Goal: Task Accomplishment & Management: Use online tool/utility

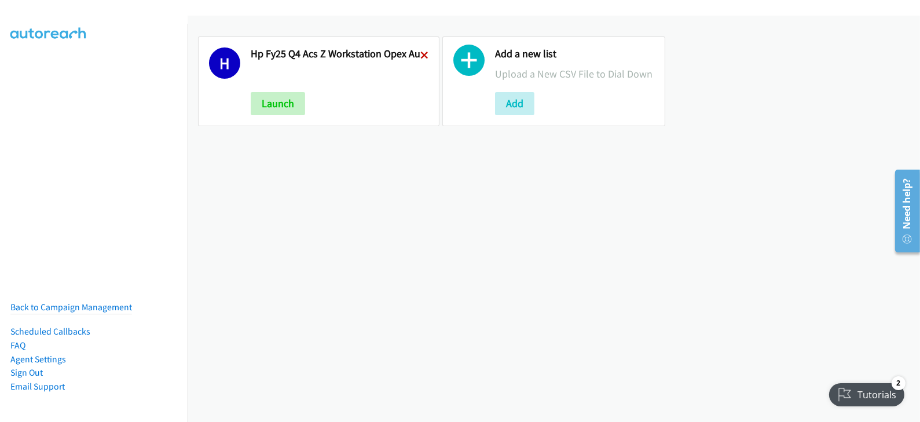
click at [421, 56] on icon at bounding box center [425, 56] width 8 height 8
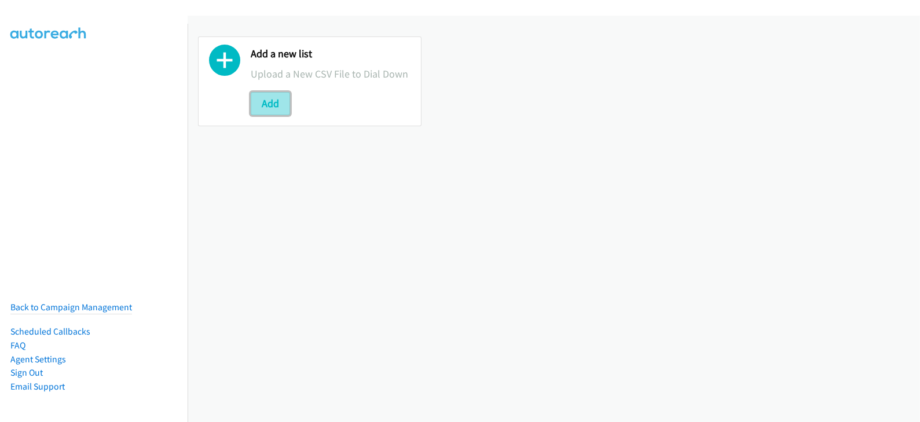
click at [261, 93] on button "Add" at bounding box center [270, 103] width 39 height 23
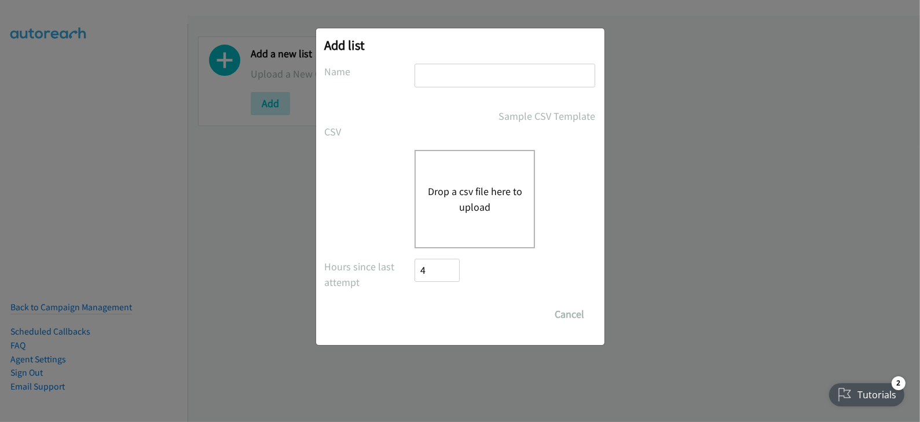
click at [424, 72] on input "text" at bounding box center [505, 76] width 181 height 24
type input "HP FY25 Q4 ACS Z Workstation Opex - AU"
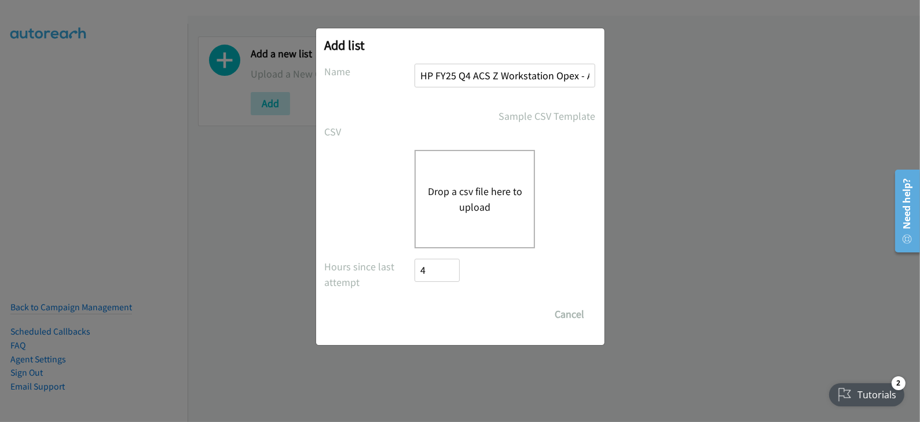
click at [468, 192] on button "Drop a csv file here to upload" at bounding box center [474, 199] width 95 height 31
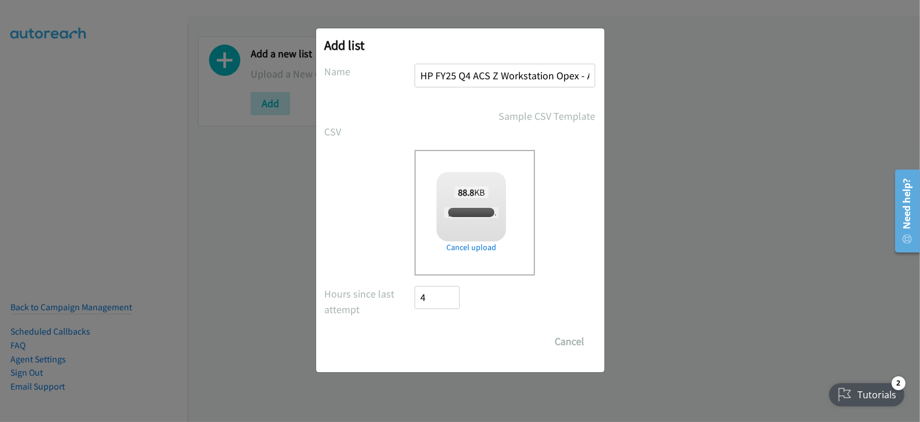
checkbox input "true"
click at [271, 277] on div "Add list No phone fields were returned for that Report or List View Please uplo…" at bounding box center [460, 216] width 920 height 412
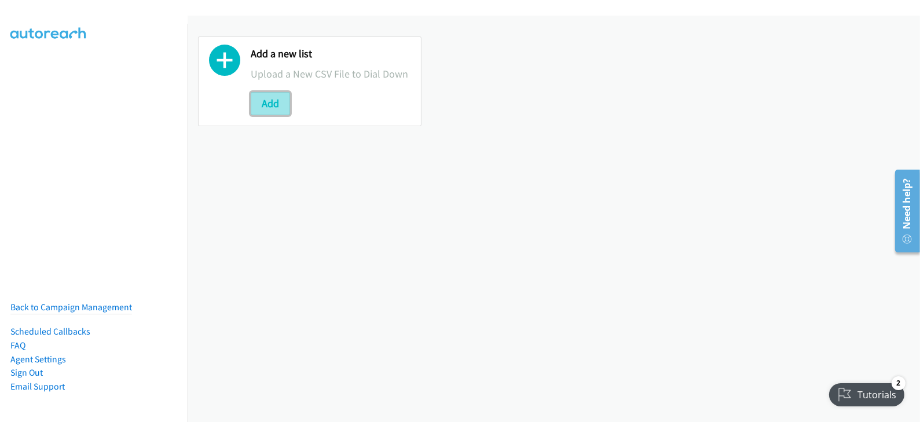
click at [273, 100] on button "Add" at bounding box center [270, 103] width 39 height 23
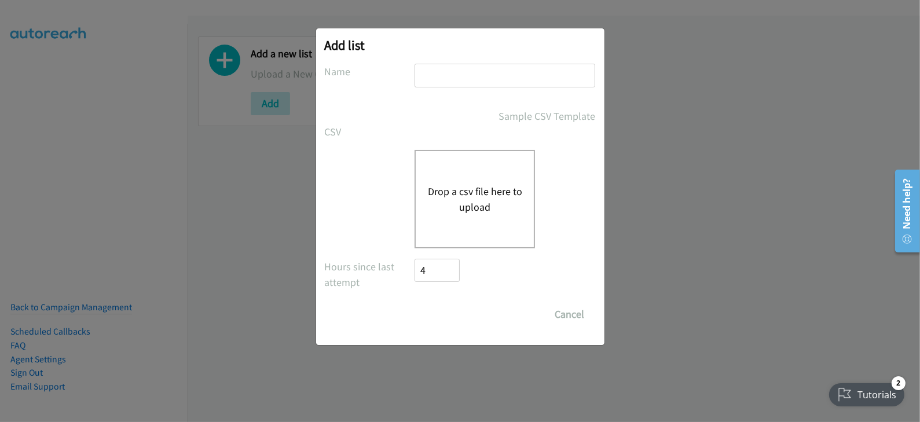
click at [456, 83] on input "text" at bounding box center [505, 76] width 181 height 24
type input "HP FY25 Q4 ACS Z Workstation Opex - AU"
click at [467, 206] on button "Drop a csv file here to upload" at bounding box center [474, 199] width 95 height 31
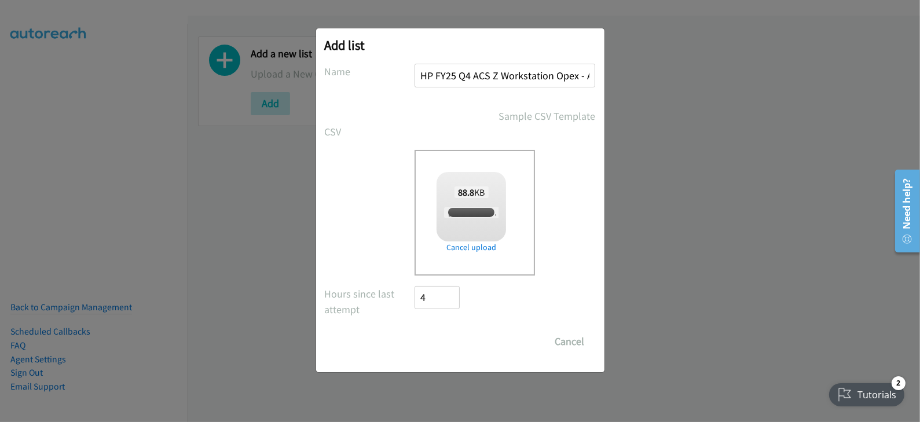
checkbox input "true"
drag, startPoint x: 452, startPoint y: 344, endPoint x: 438, endPoint y: 342, distance: 14.6
click at [451, 344] on input "Save List" at bounding box center [445, 341] width 61 height 23
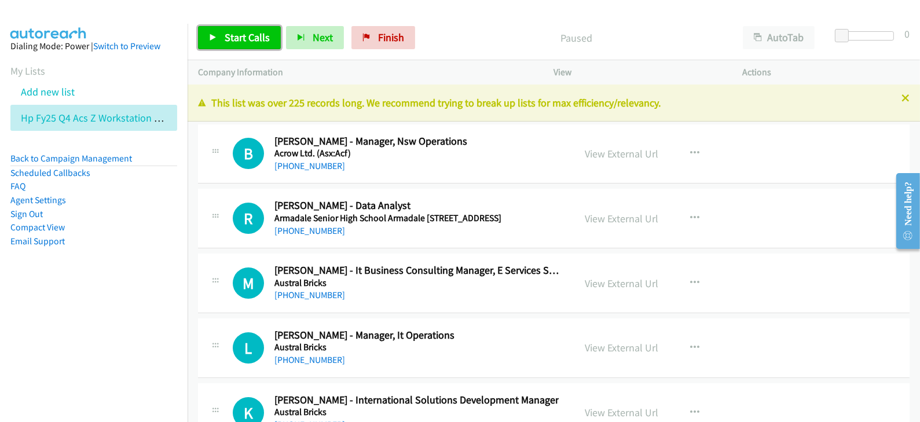
click at [241, 36] on span "Start Calls" at bounding box center [247, 37] width 45 height 13
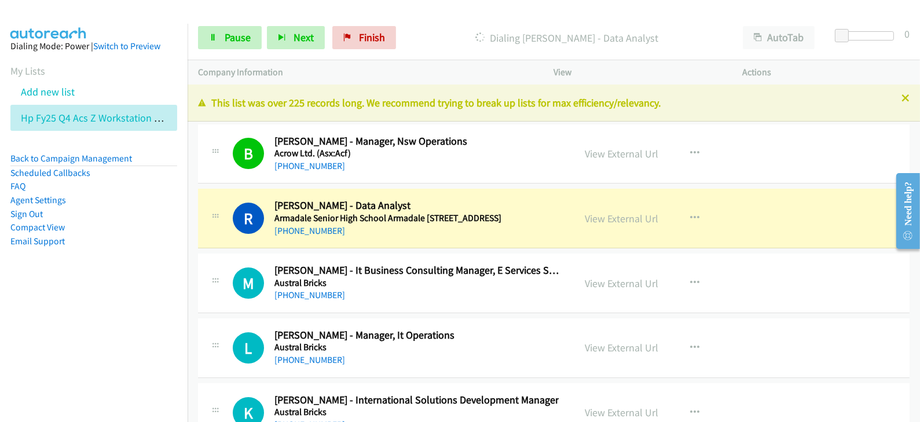
drag, startPoint x: 149, startPoint y: 277, endPoint x: 200, endPoint y: 259, distance: 53.7
click at [148, 277] on aside "Dialing Mode: Power | Switch to Preview My Lists Add new list Hp Fy25 Q4 Acs Z …" at bounding box center [94, 162] width 188 height 277
click at [614, 221] on link "View External Url" at bounding box center [623, 218] width 74 height 13
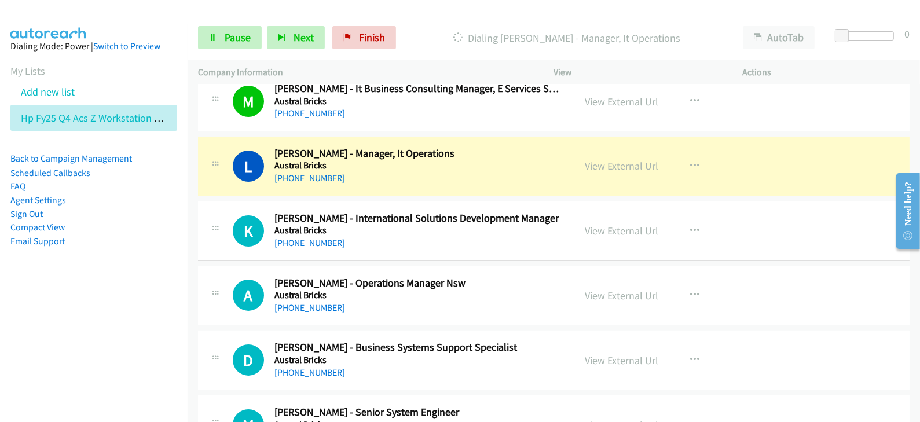
scroll to position [217, 0]
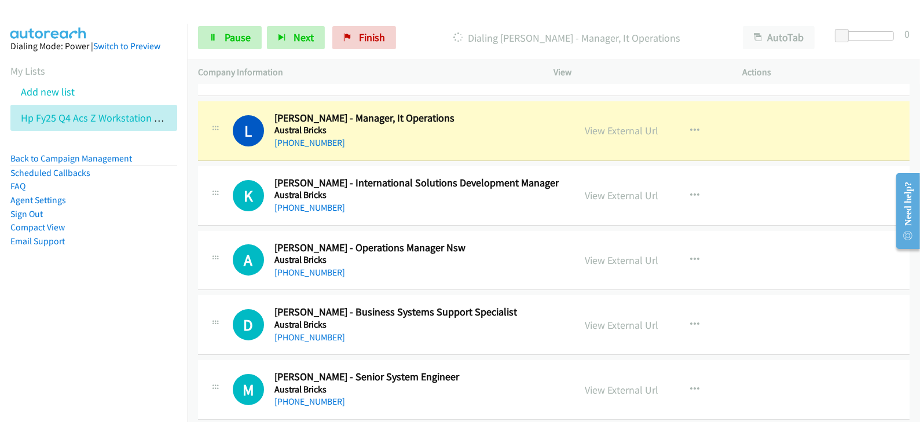
click at [140, 308] on nav "Dialing Mode: Power | Switch to Preview My Lists Add new list Hp Fy25 Q4 Acs Z …" at bounding box center [94, 235] width 188 height 422
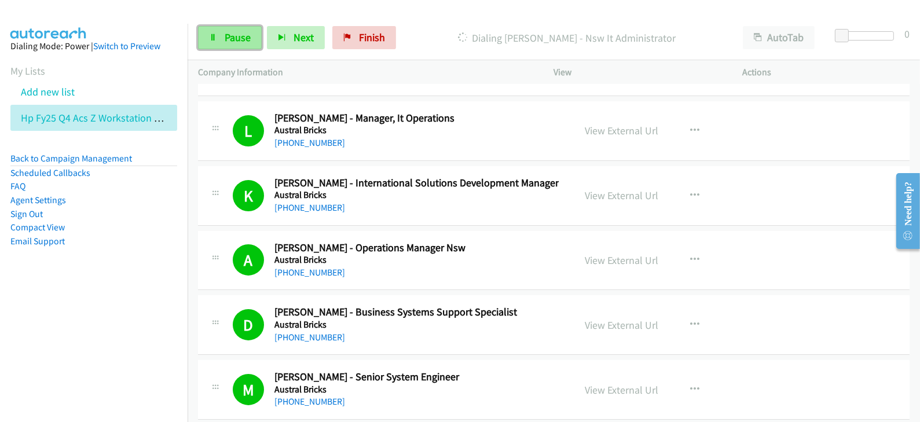
click at [235, 36] on span "Pause" at bounding box center [238, 37] width 26 height 13
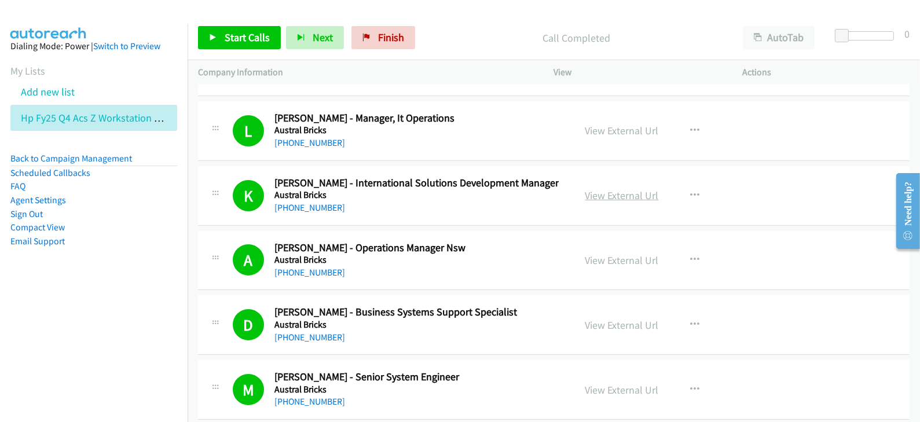
click at [608, 199] on link "View External Url" at bounding box center [623, 195] width 74 height 13
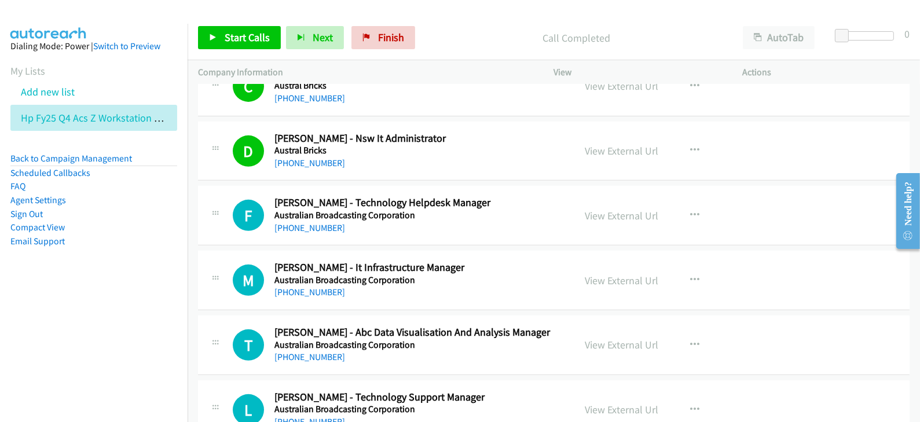
scroll to position [652, 0]
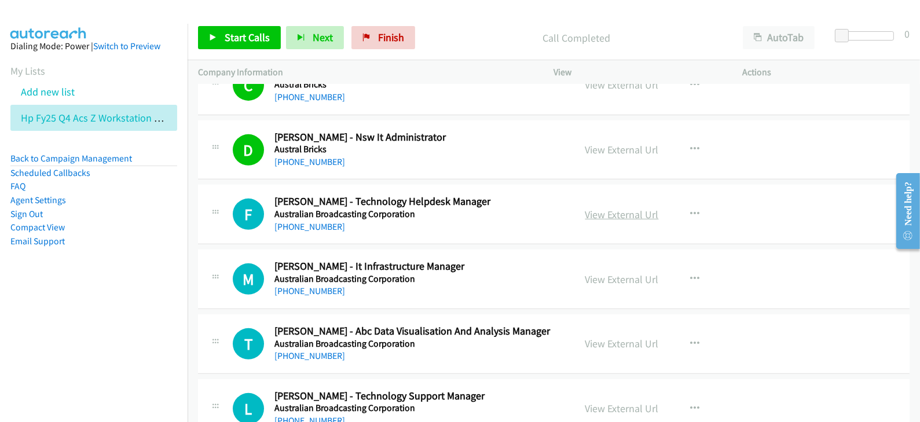
click at [616, 214] on link "View External Url" at bounding box center [623, 214] width 74 height 13
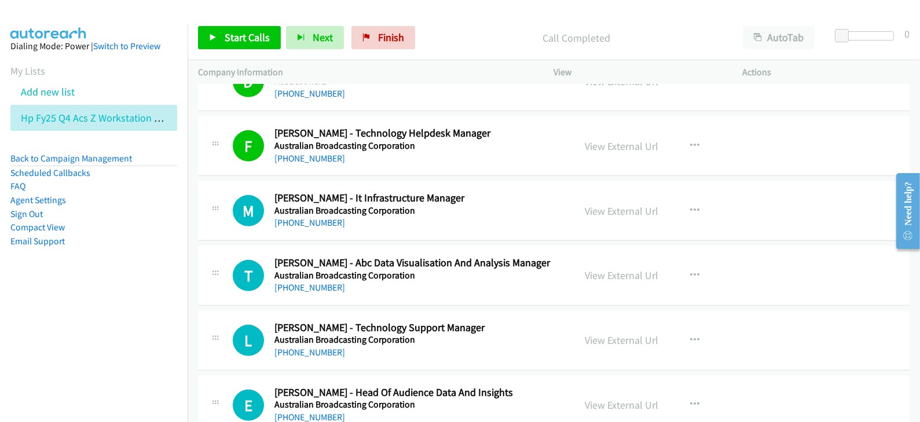
scroll to position [724, 0]
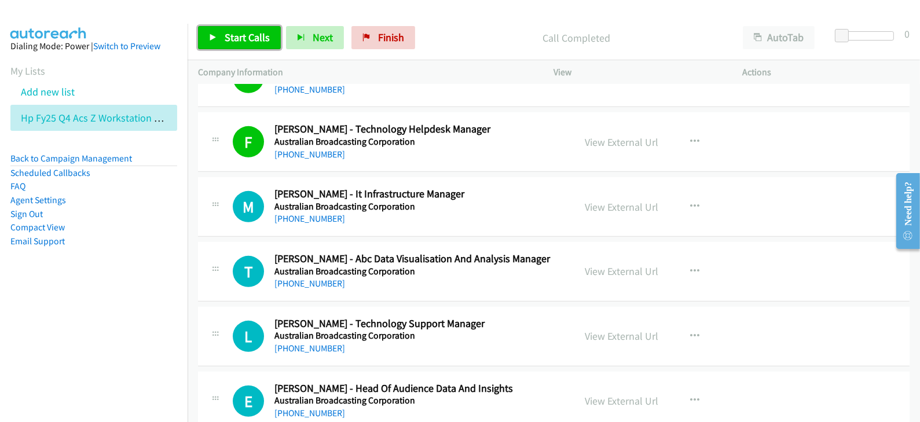
click at [229, 41] on span "Start Calls" at bounding box center [247, 37] width 45 height 13
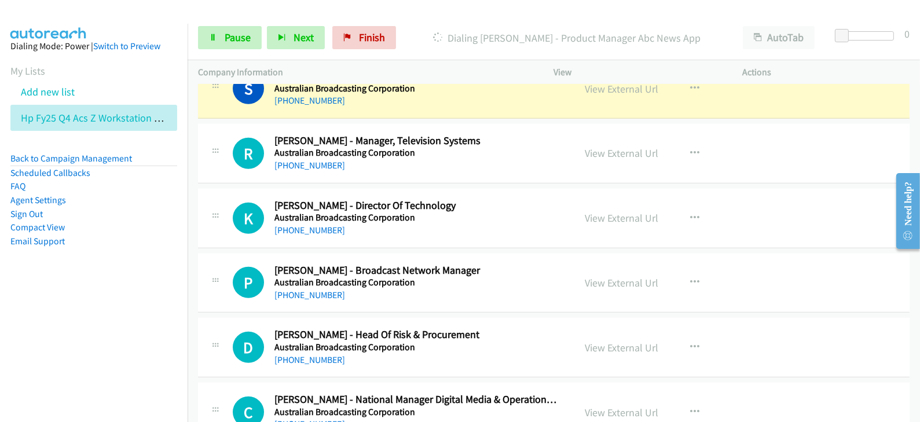
scroll to position [1158, 0]
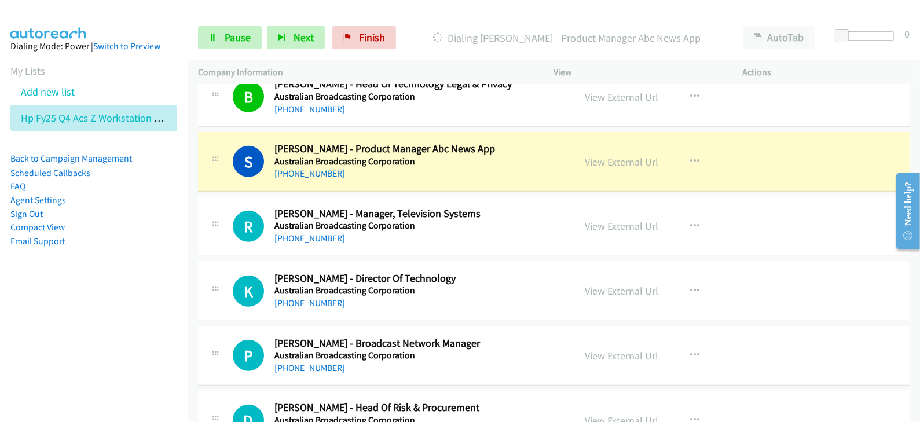
click at [113, 313] on nav "Dialing Mode: Power | Switch to Preview My Lists Add new list Hp Fy25 Q4 Acs Z …" at bounding box center [94, 235] width 188 height 422
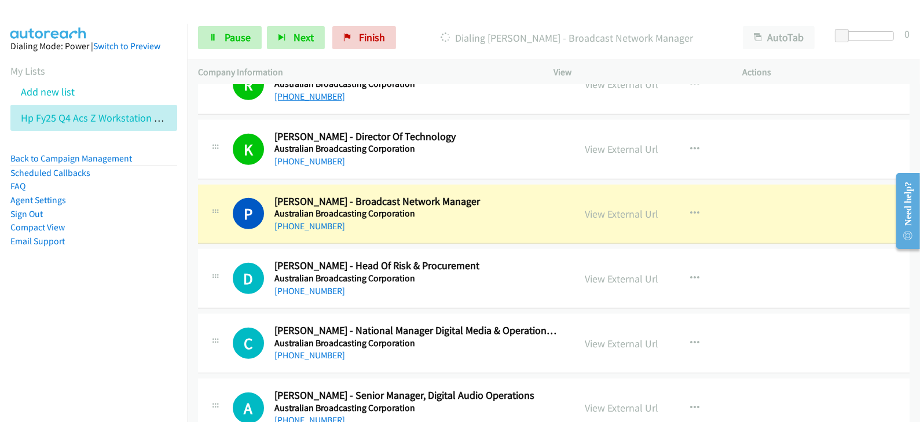
scroll to position [1303, 0]
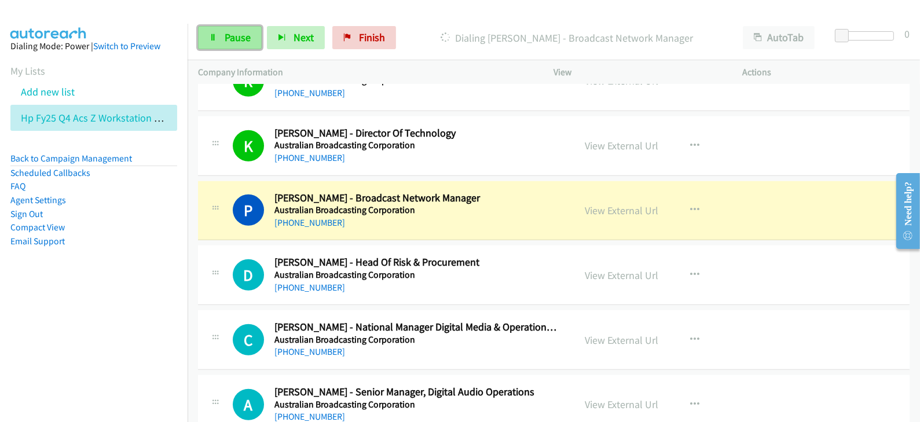
click at [240, 36] on span "Pause" at bounding box center [238, 37] width 26 height 13
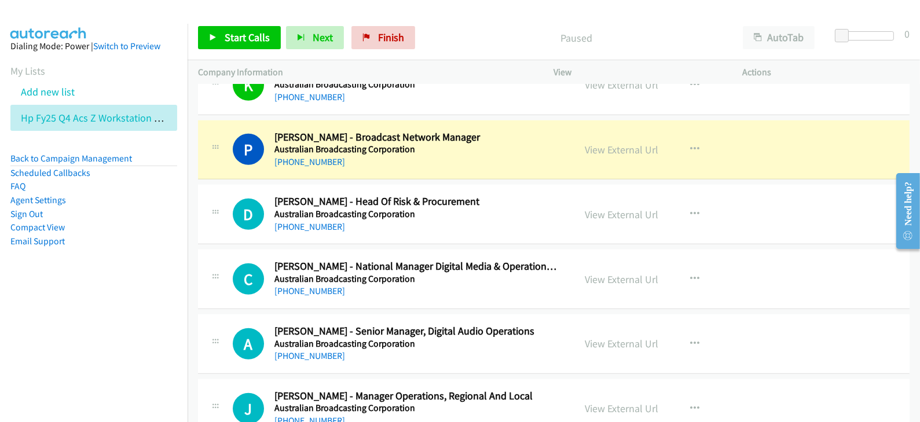
scroll to position [1376, 0]
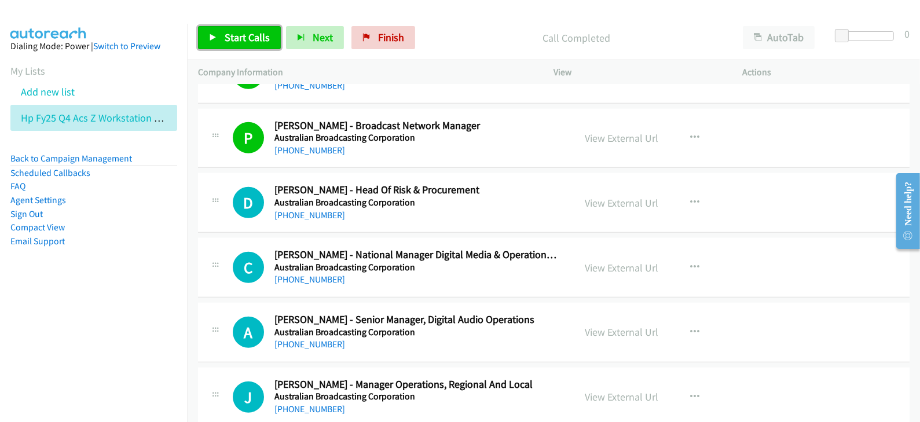
click at [239, 41] on span "Start Calls" at bounding box center [247, 37] width 45 height 13
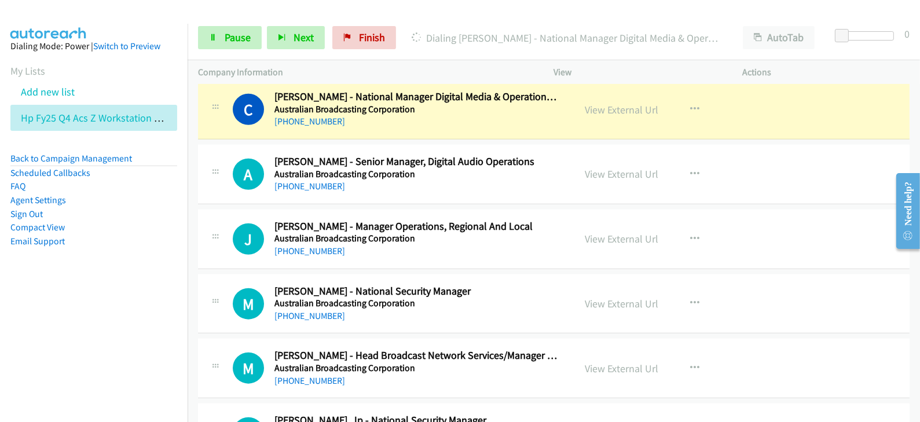
scroll to position [1521, 0]
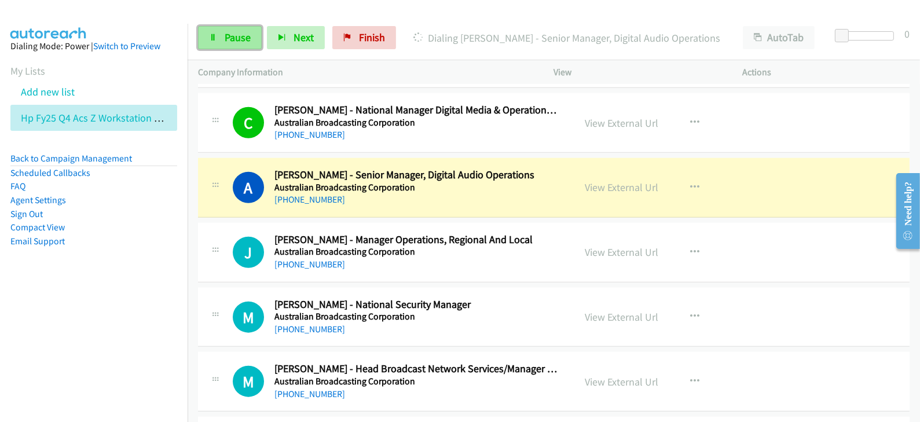
click at [249, 34] on span "Pause" at bounding box center [238, 37] width 26 height 13
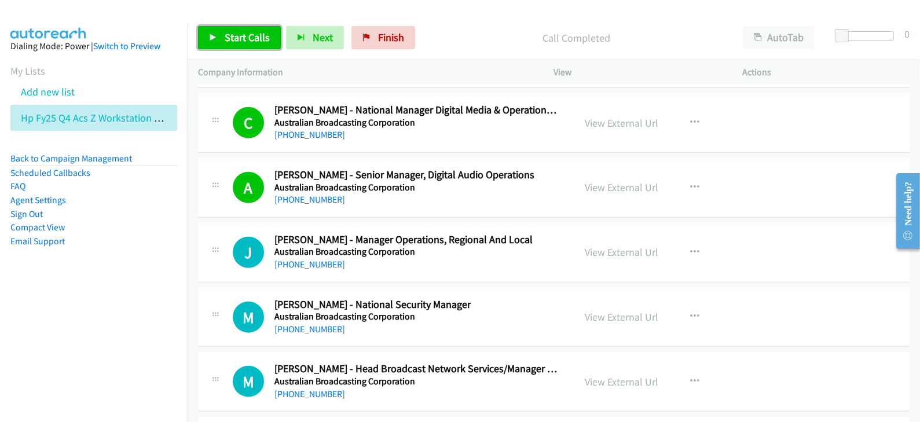
click at [225, 36] on span "Start Calls" at bounding box center [247, 37] width 45 height 13
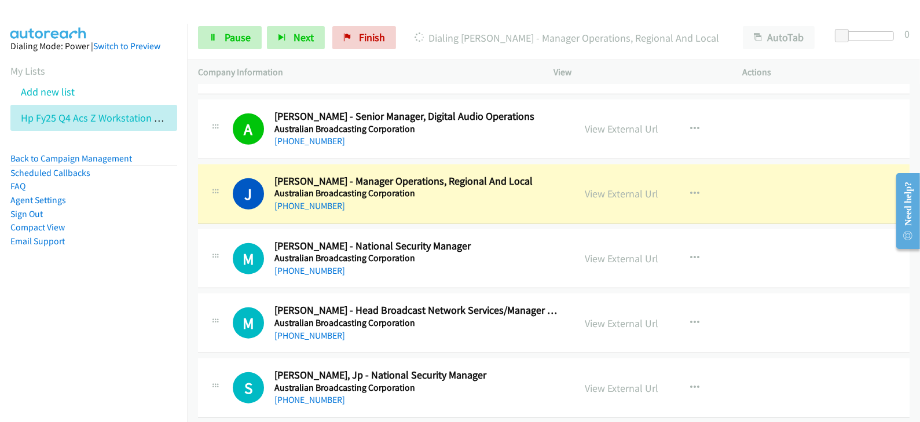
scroll to position [1593, 0]
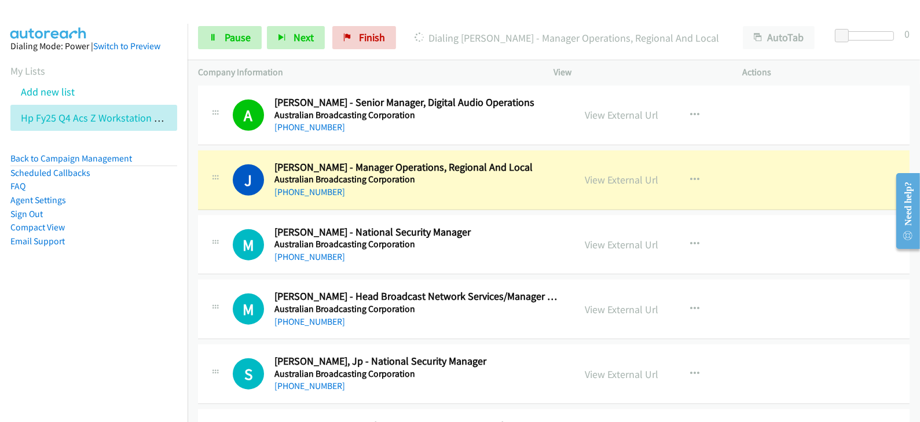
click at [96, 292] on aside "Dialing Mode: Power | Switch to Preview My Lists Add new list Hp Fy25 Q4 Acs Z …" at bounding box center [94, 162] width 188 height 277
click at [624, 181] on link "View External Url" at bounding box center [623, 179] width 74 height 13
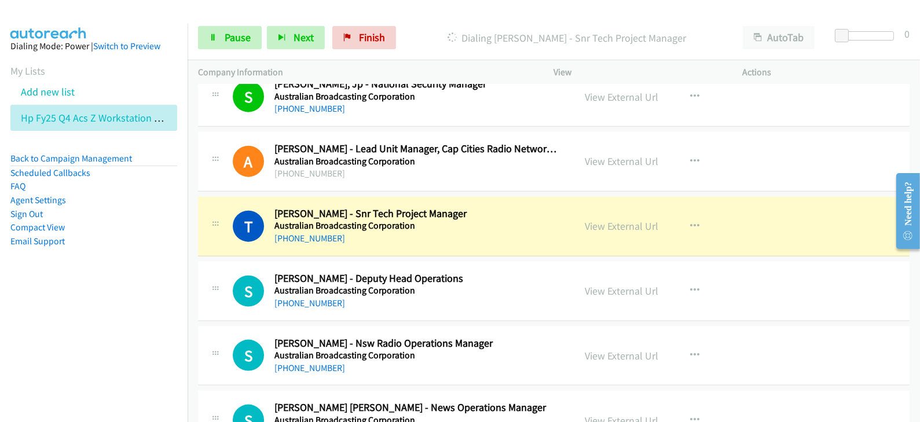
scroll to position [1882, 0]
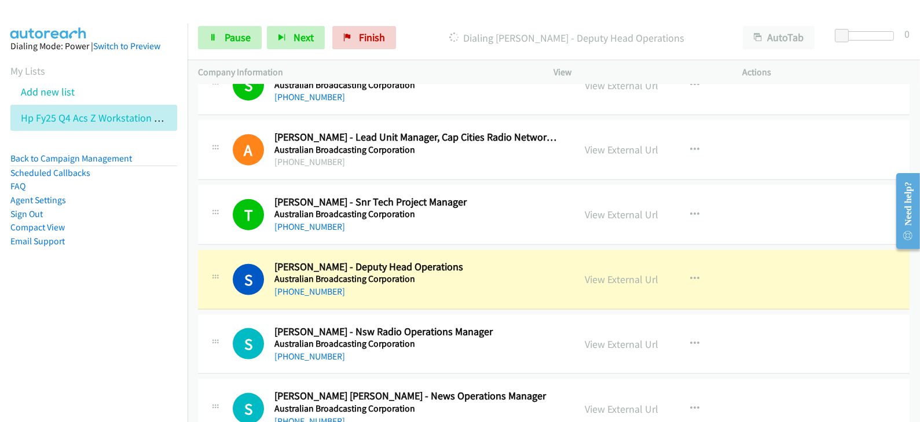
click at [345, 293] on div "+61 417 313 015" at bounding box center [417, 292] width 284 height 14
click at [609, 273] on link "View External Url" at bounding box center [623, 279] width 74 height 13
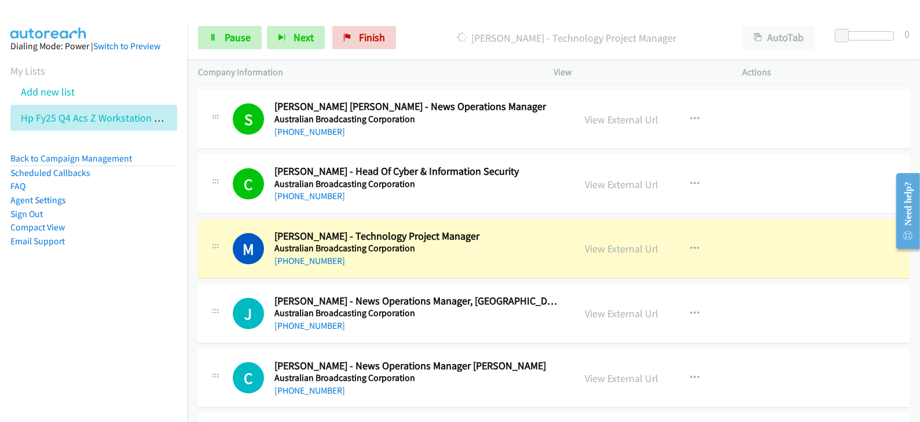
scroll to position [2244, 0]
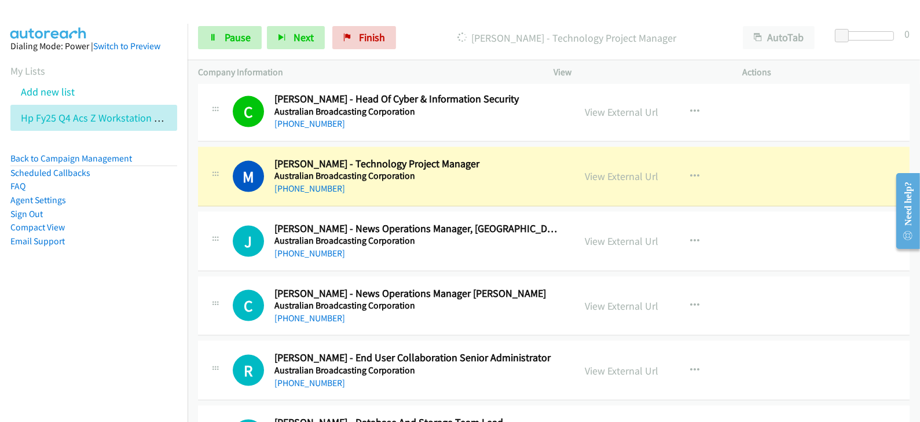
drag, startPoint x: 636, startPoint y: 174, endPoint x: 505, endPoint y: 421, distance: 279.6
drag, startPoint x: 779, startPoint y: 175, endPoint x: 609, endPoint y: 170, distance: 169.8
click at [609, 170] on link "View External Url" at bounding box center [623, 176] width 74 height 13
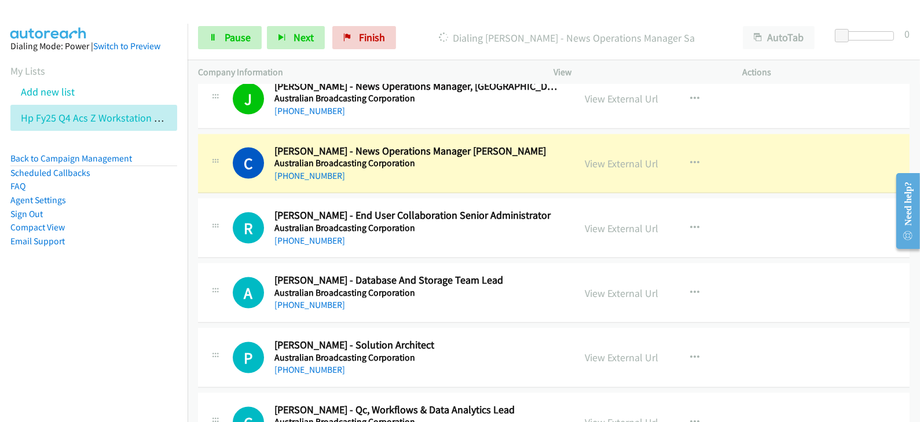
scroll to position [2389, 0]
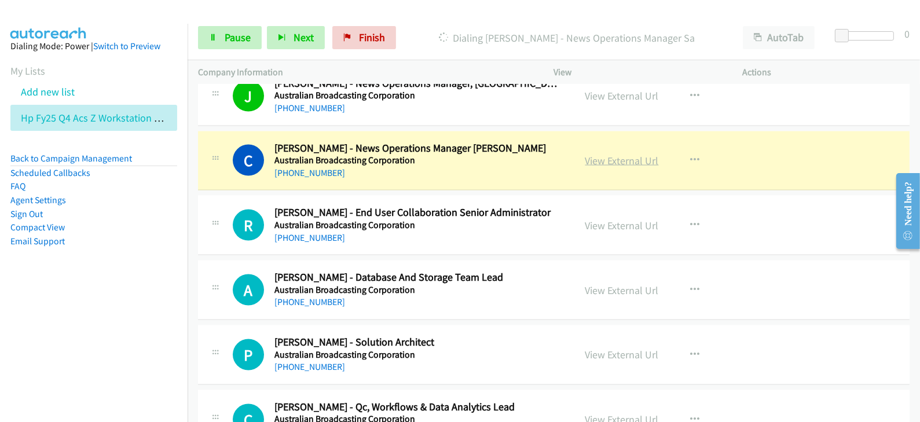
click at [605, 154] on link "View External Url" at bounding box center [623, 160] width 74 height 13
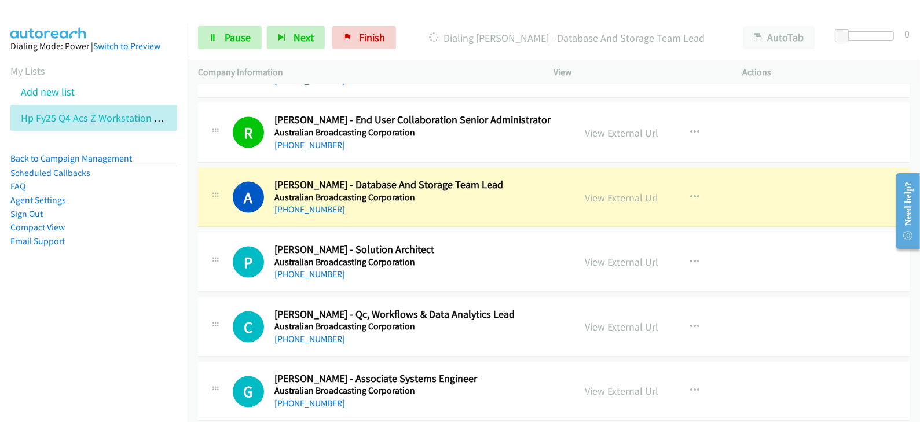
scroll to position [2534, 0]
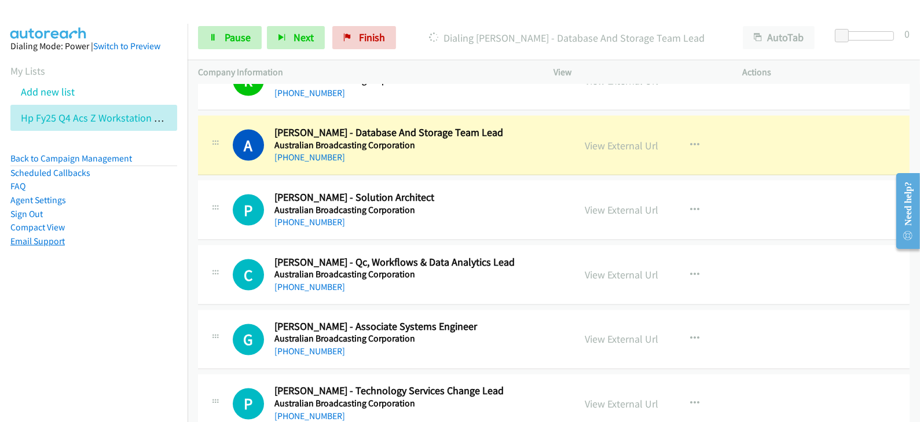
click at [59, 246] on link "Email Support" at bounding box center [37, 241] width 54 height 11
click at [627, 143] on link "View External Url" at bounding box center [623, 145] width 74 height 13
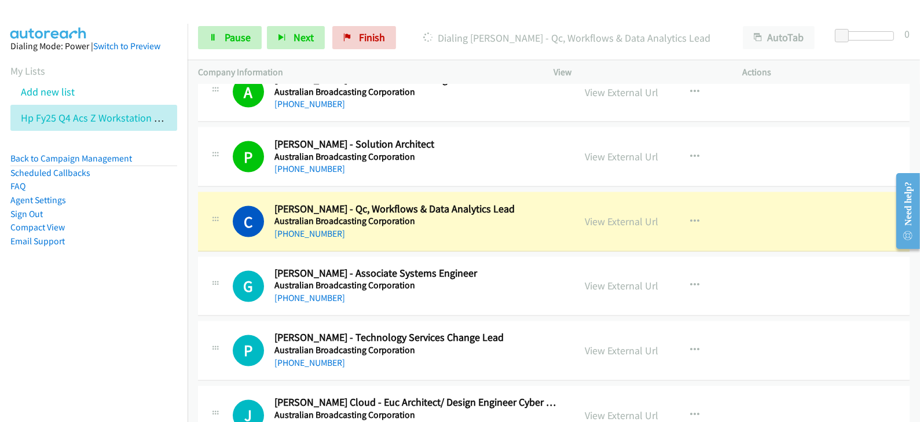
scroll to position [2607, 0]
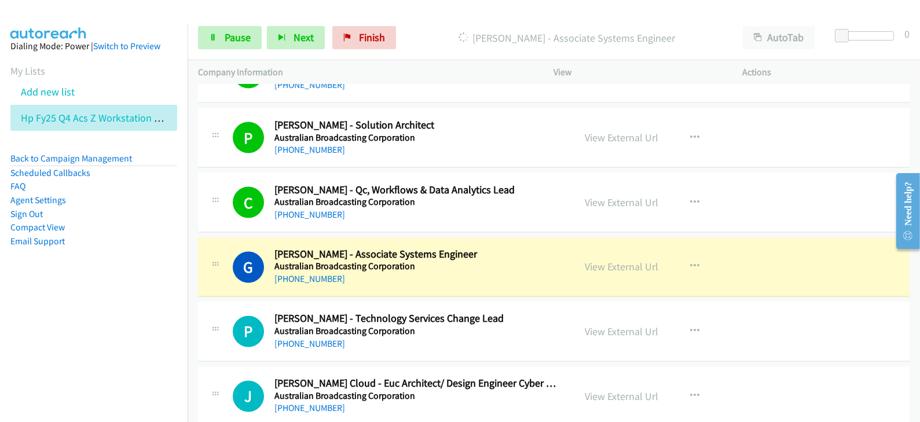
drag, startPoint x: 74, startPoint y: 350, endPoint x: 125, endPoint y: 329, distance: 54.5
click at [76, 350] on nav "Dialing Mode: Power | Switch to Preview My Lists Add new list Hp Fy25 Q4 Acs Z …" at bounding box center [94, 235] width 188 height 422
click at [609, 264] on link "View External Url" at bounding box center [623, 267] width 74 height 13
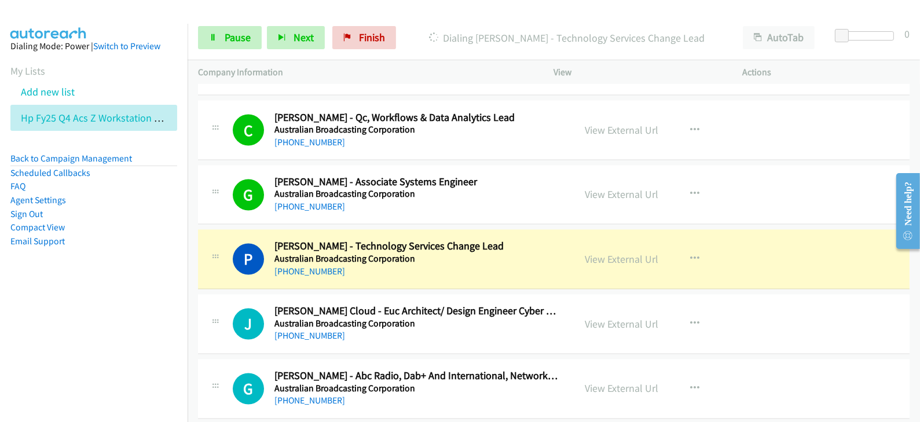
scroll to position [2752, 0]
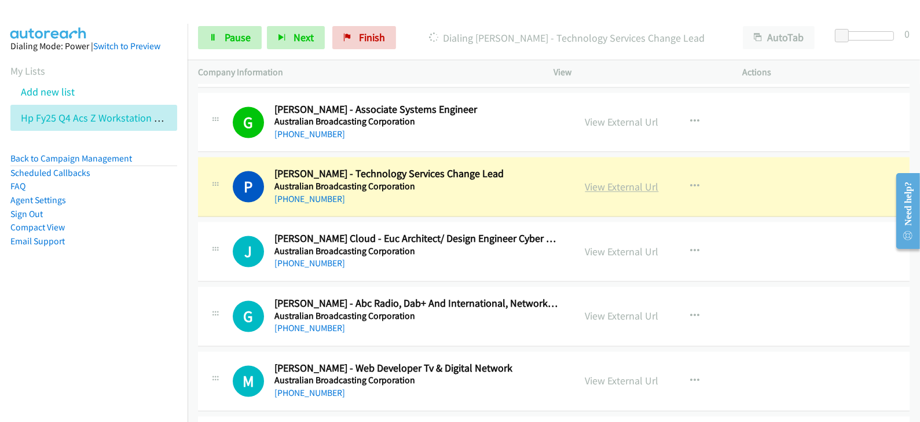
click at [608, 184] on link "View External Url" at bounding box center [623, 187] width 74 height 13
click at [229, 33] on span "Pause" at bounding box center [238, 37] width 26 height 13
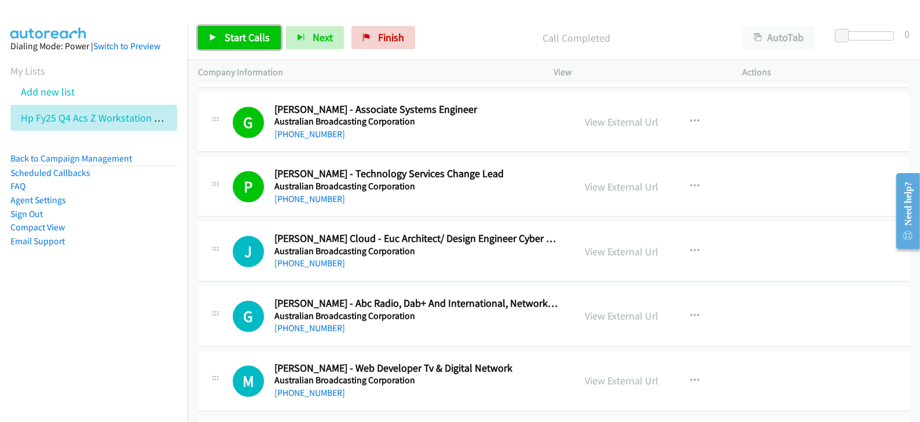
drag, startPoint x: 246, startPoint y: 34, endPoint x: 250, endPoint y: 27, distance: 8.4
click at [244, 34] on span "Start Calls" at bounding box center [247, 37] width 45 height 13
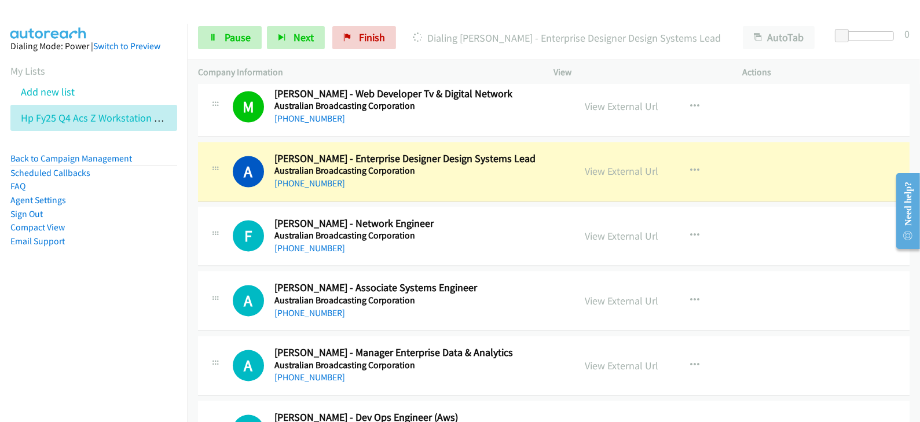
scroll to position [3041, 0]
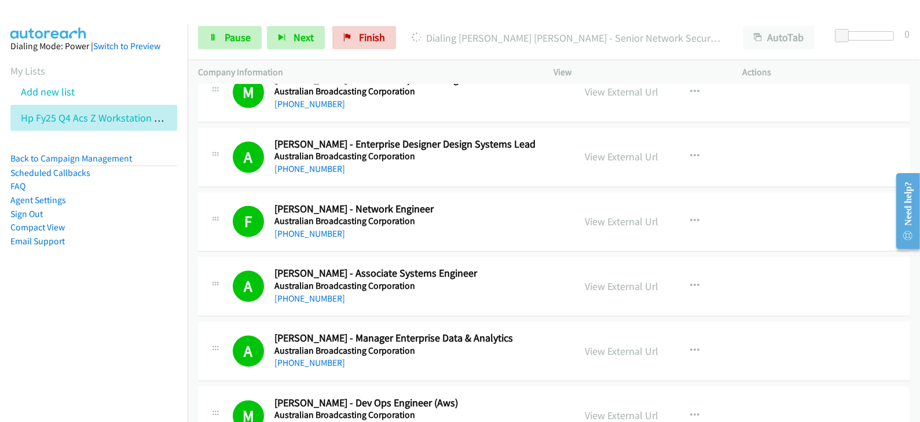
click at [93, 242] on li "Email Support" at bounding box center [93, 242] width 167 height 14
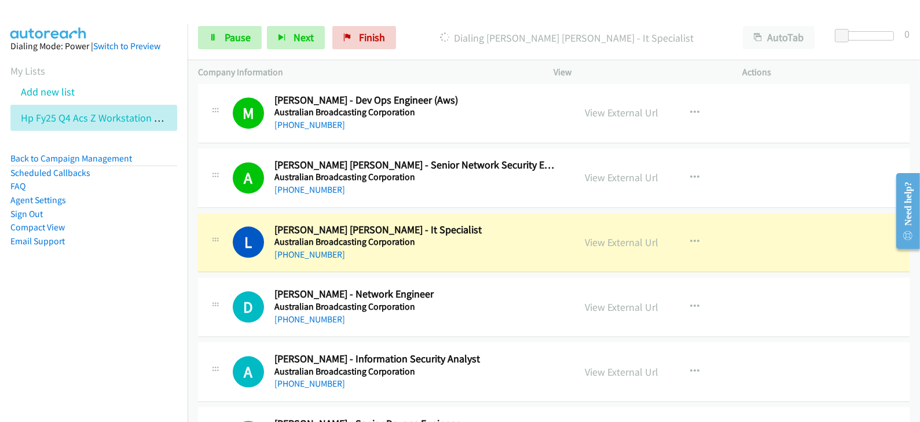
scroll to position [3403, 0]
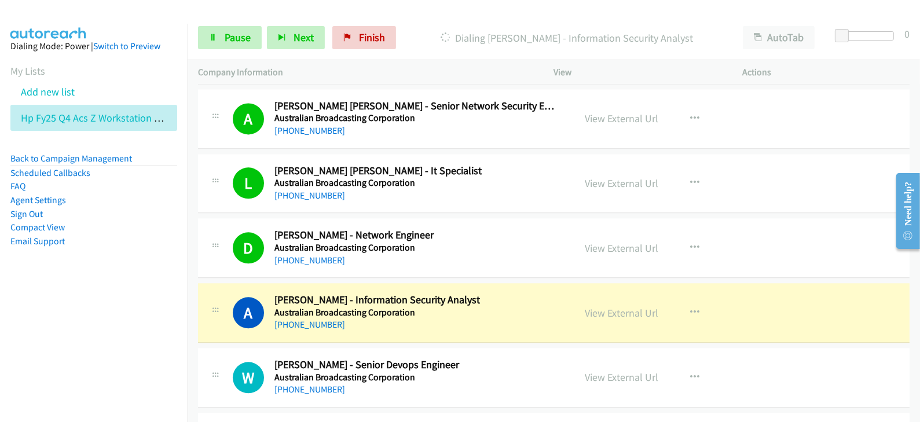
click at [92, 222] on li "Compact View" at bounding box center [93, 228] width 167 height 14
click at [251, 42] on link "Pause" at bounding box center [230, 37] width 64 height 23
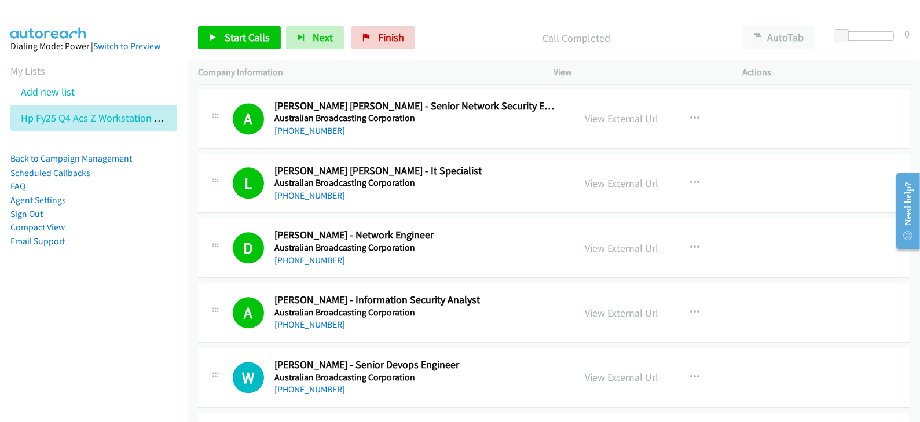
click at [122, 276] on aside "Dialing Mode: Power | Switch to Preview My Lists Add new list Hp Fy25 Q4 Acs Z …" at bounding box center [94, 162] width 188 height 277
click at [267, 45] on link "Start Calls" at bounding box center [239, 37] width 83 height 23
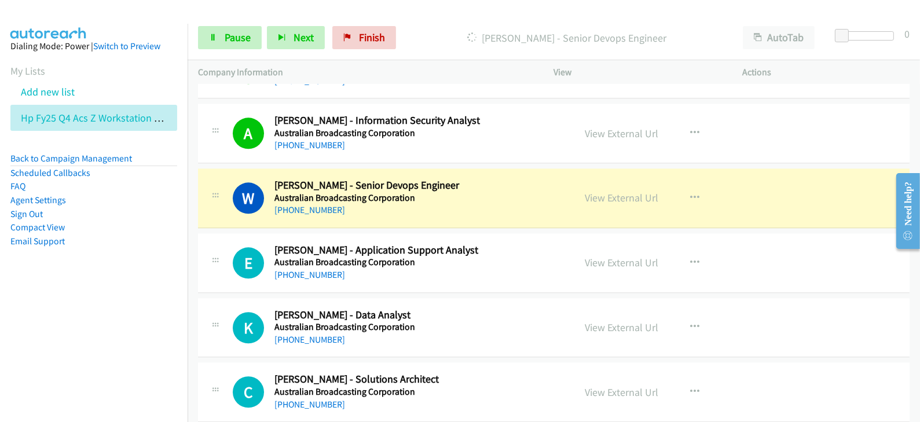
scroll to position [3620, 0]
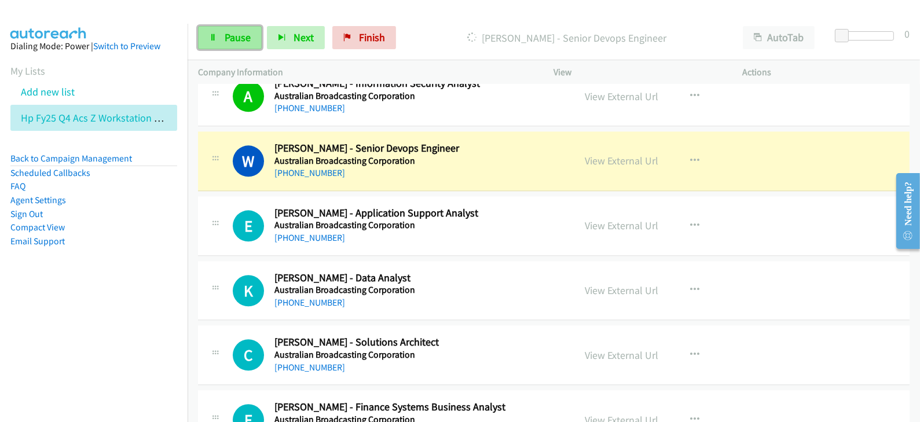
click at [232, 32] on span "Pause" at bounding box center [238, 37] width 26 height 13
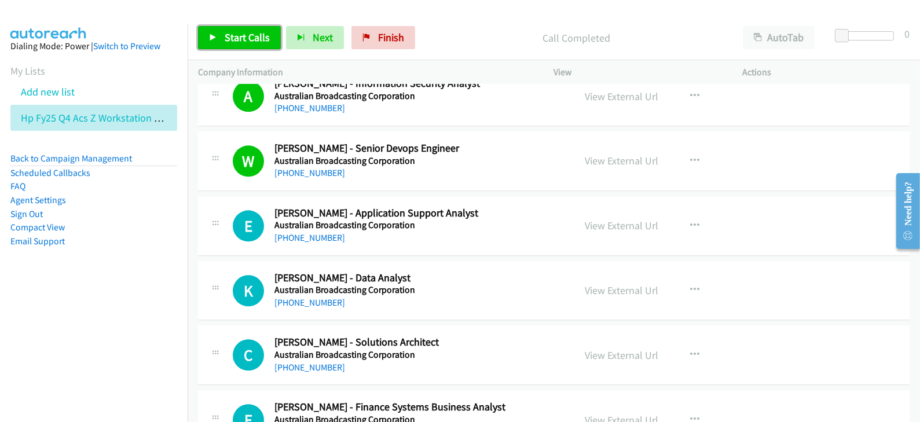
click at [245, 39] on span "Start Calls" at bounding box center [247, 37] width 45 height 13
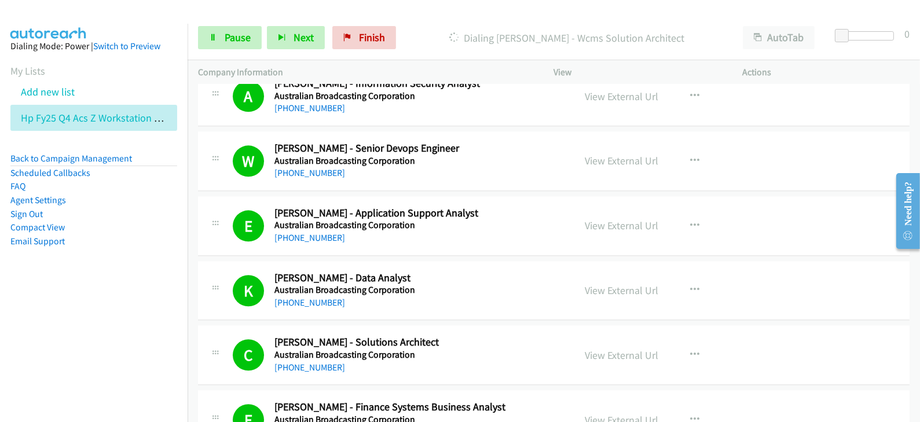
click at [24, 330] on nav "Dialing Mode: Power | Switch to Preview My Lists Add new list Hp Fy25 Q4 Acs Z …" at bounding box center [94, 235] width 188 height 422
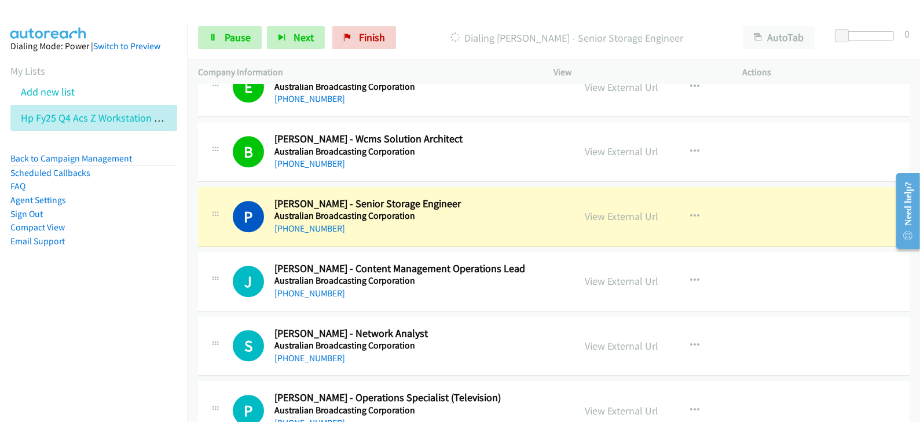
scroll to position [3982, 0]
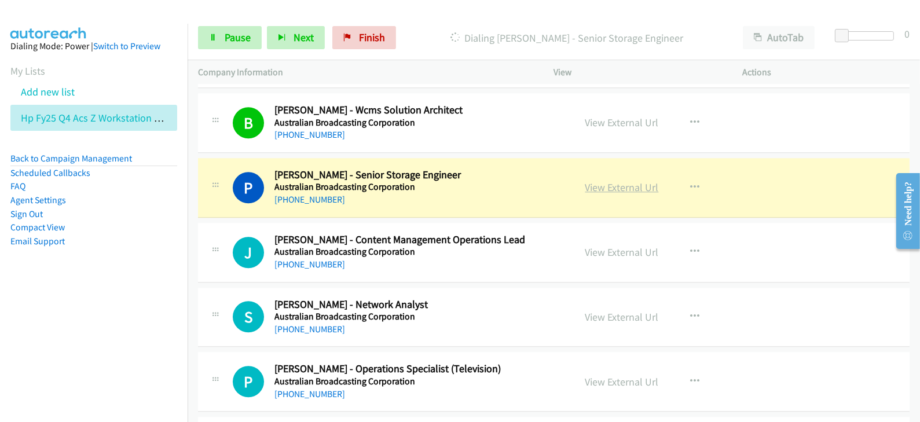
click at [634, 181] on link "View External Url" at bounding box center [623, 187] width 74 height 13
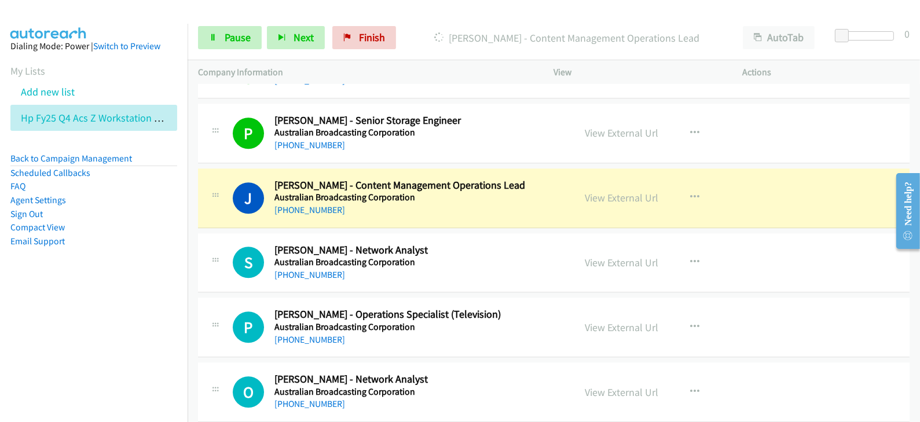
scroll to position [4054, 0]
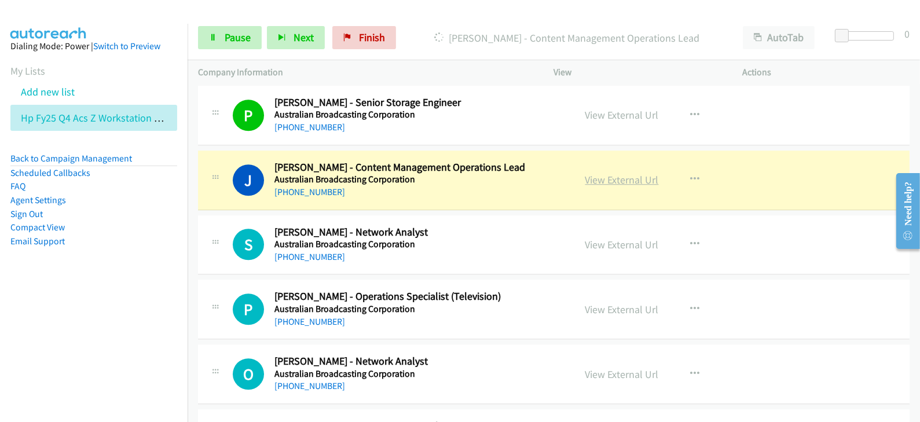
click at [614, 174] on link "View External Url" at bounding box center [623, 179] width 74 height 13
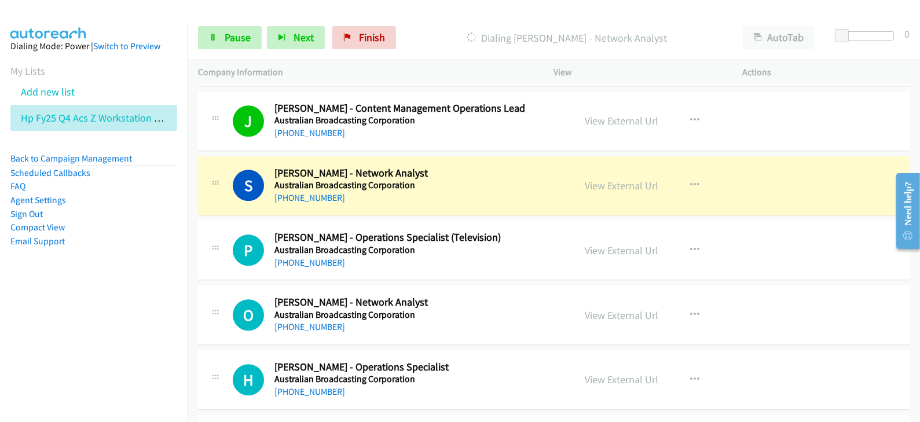
scroll to position [4127, 0]
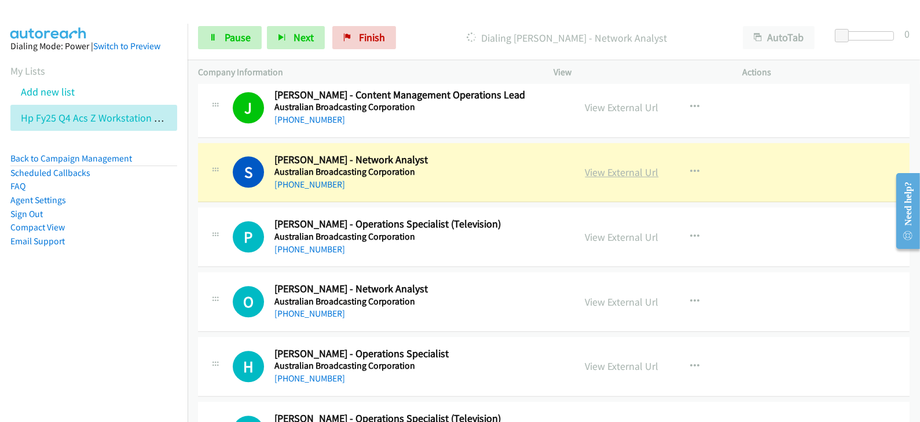
click at [634, 168] on link "View External Url" at bounding box center [623, 172] width 74 height 13
click at [230, 36] on span "Pause" at bounding box center [238, 37] width 26 height 13
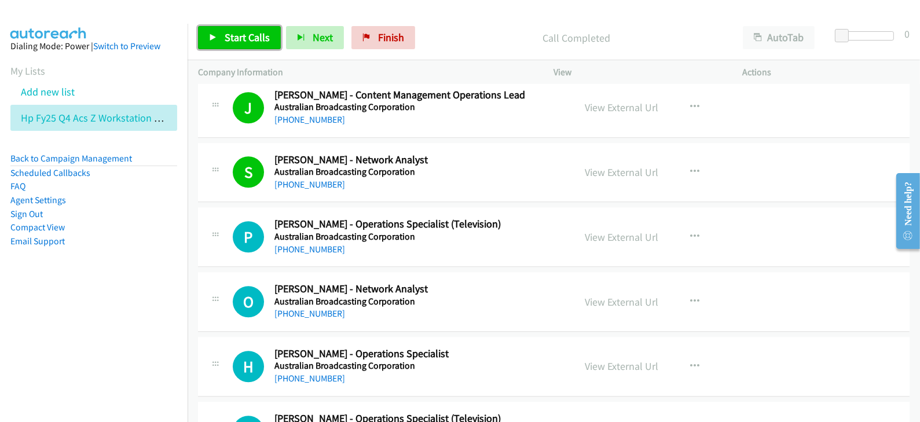
click at [258, 36] on span "Start Calls" at bounding box center [247, 37] width 45 height 13
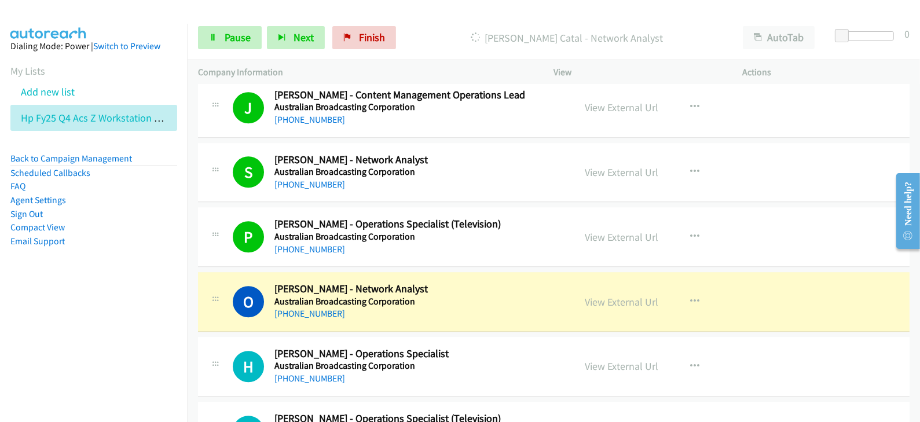
click at [446, 17] on div "Start Calls Pause Next Finish Dialing Osman Catal - Network Analyst AutoTab Aut…" at bounding box center [554, 38] width 733 height 45
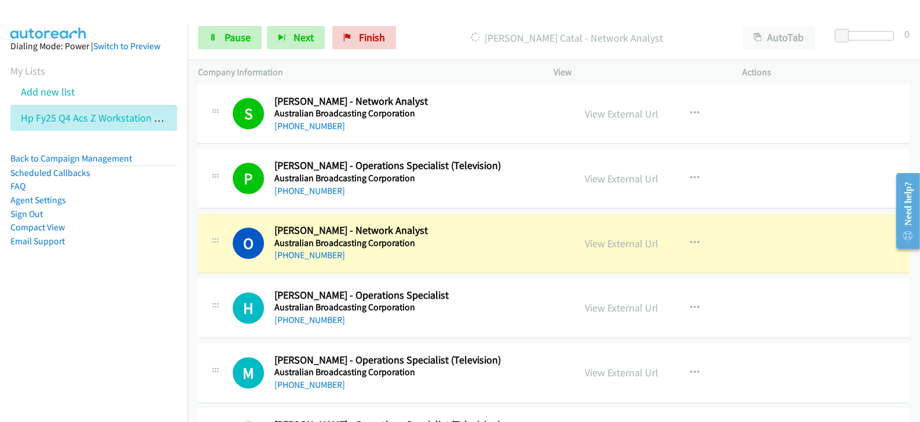
scroll to position [4199, 0]
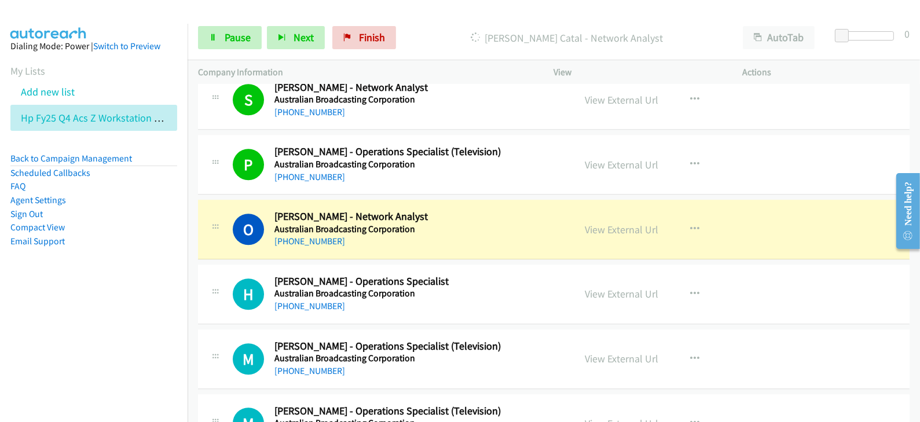
click at [359, 247] on div "O Callback Scheduled Osman Catal - Network Analyst Australian Broadcasting Corp…" at bounding box center [554, 230] width 712 height 60
click at [608, 223] on link "View External Url" at bounding box center [623, 229] width 74 height 13
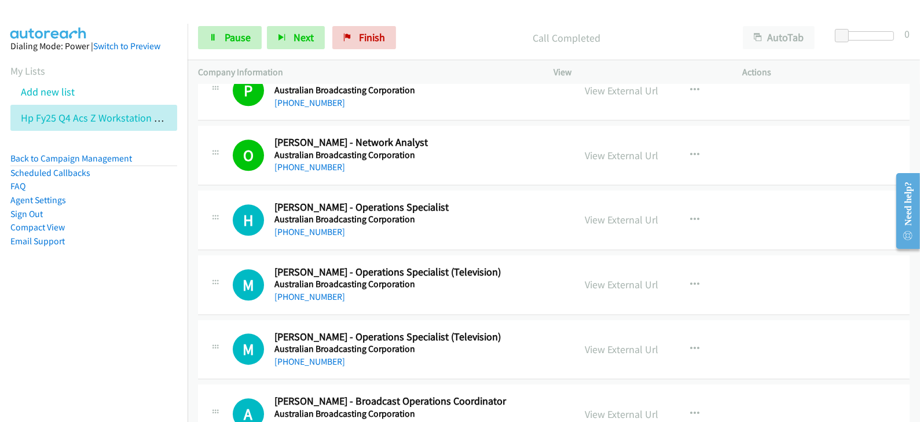
scroll to position [4344, 0]
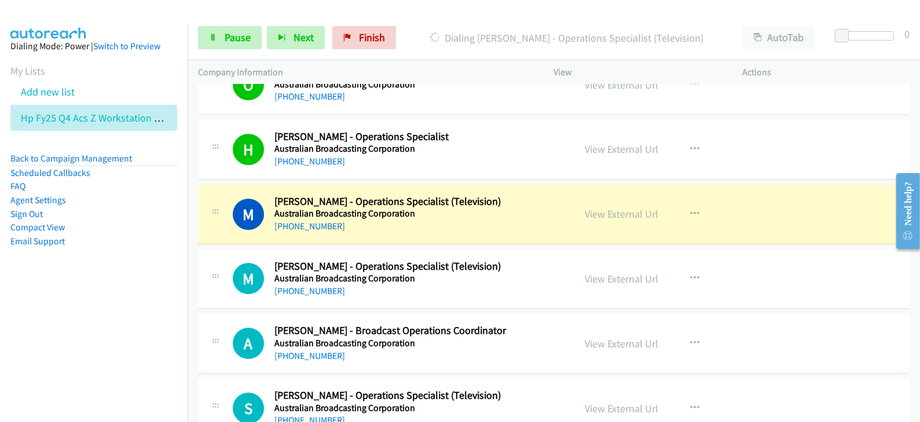
drag, startPoint x: 807, startPoint y: 195, endPoint x: 725, endPoint y: 213, distance: 84.8
click at [807, 195] on div "M Callback Scheduled Mark Miller - Operations Specialist (Television) Australia…" at bounding box center [554, 215] width 712 height 60
click at [633, 207] on link "View External Url" at bounding box center [623, 213] width 74 height 13
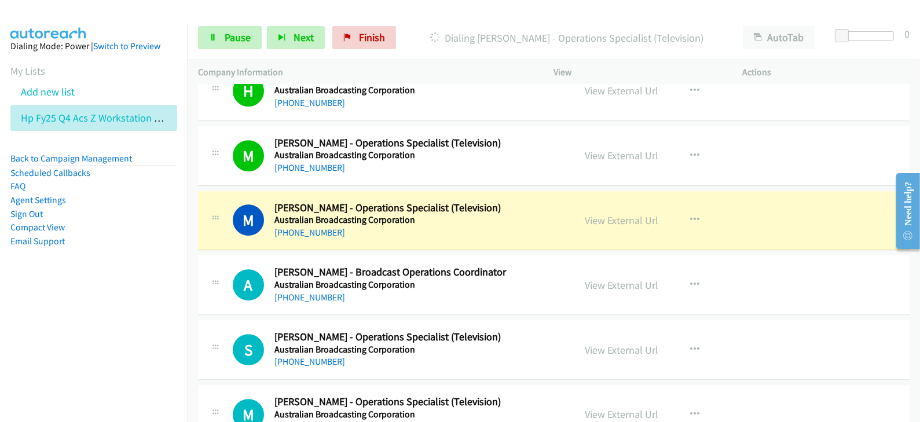
scroll to position [4416, 0]
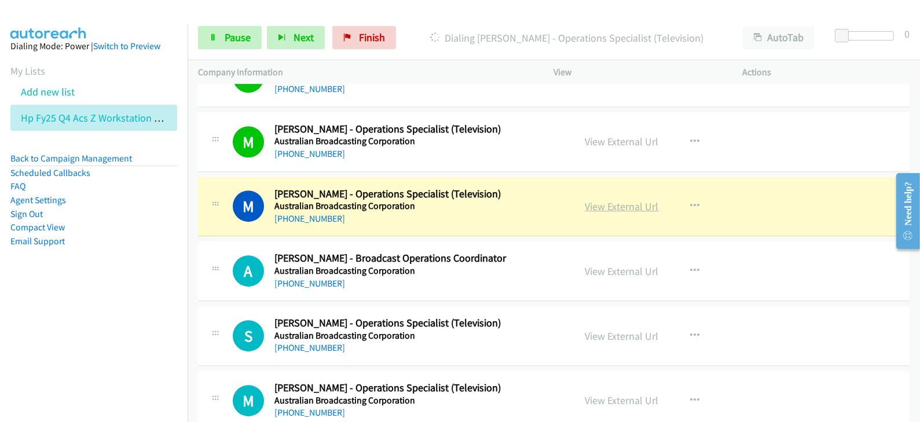
click at [623, 200] on link "View External Url" at bounding box center [623, 206] width 74 height 13
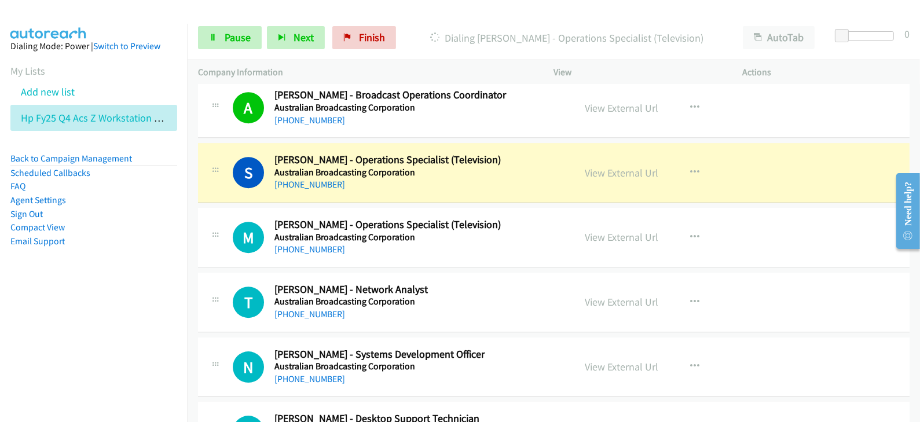
scroll to position [4561, 0]
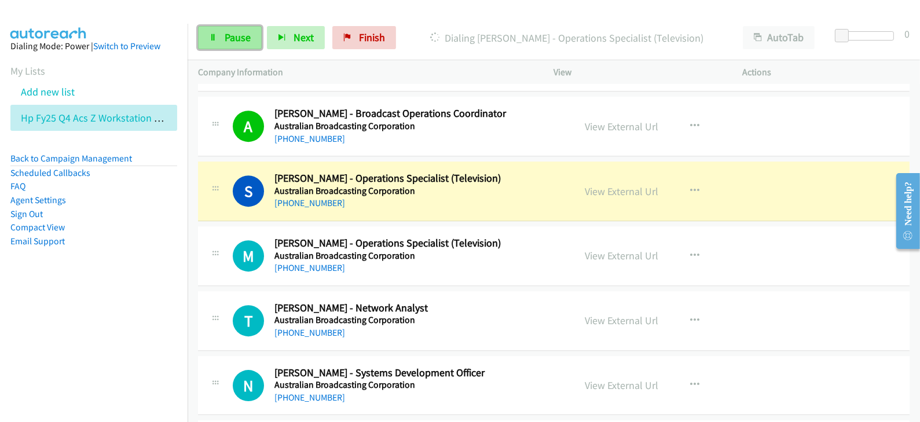
click at [243, 43] on span "Pause" at bounding box center [238, 37] width 26 height 13
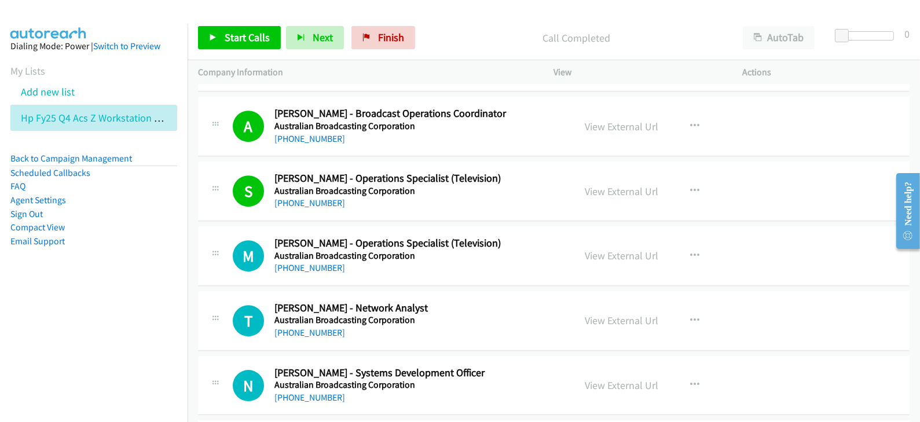
scroll to position [0, 0]
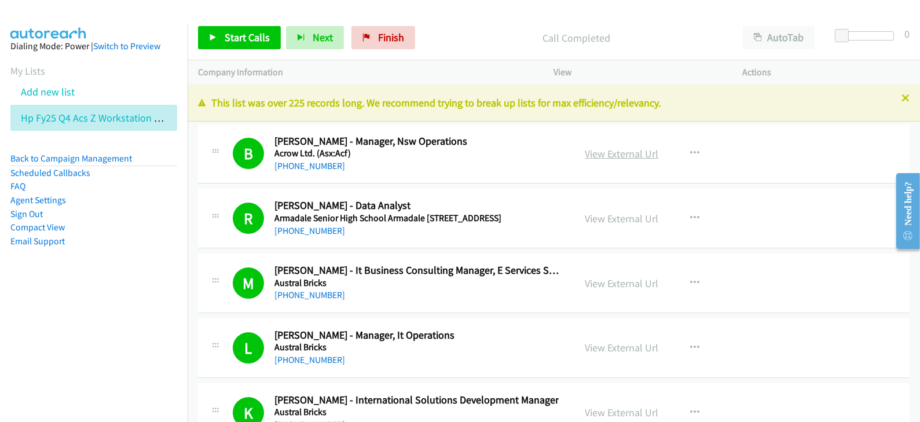
click at [613, 158] on link "View External Url" at bounding box center [623, 153] width 74 height 13
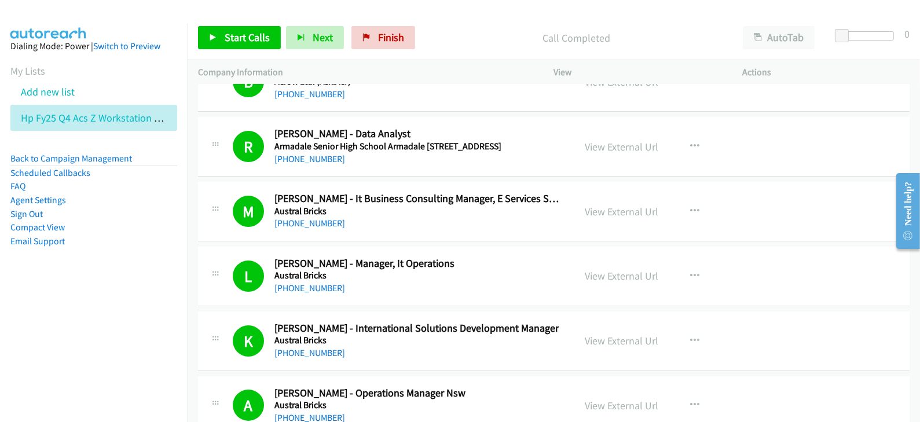
drag, startPoint x: 635, startPoint y: 211, endPoint x: 401, endPoint y: 371, distance: 283.4
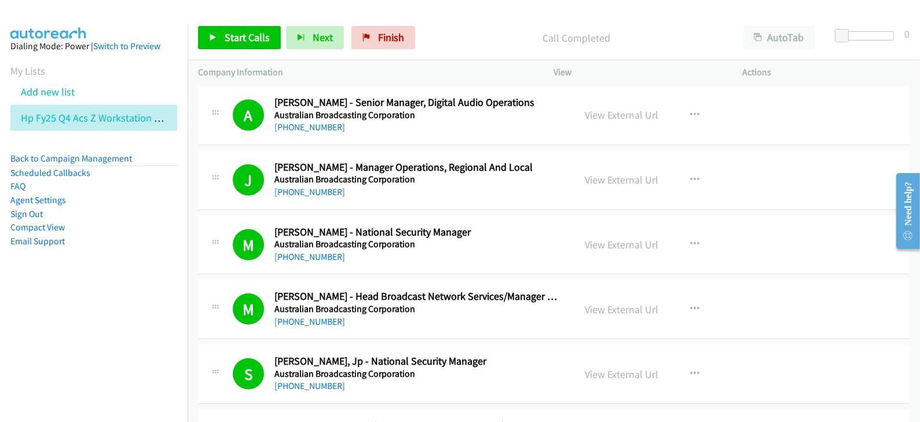
scroll to position [1665, 0]
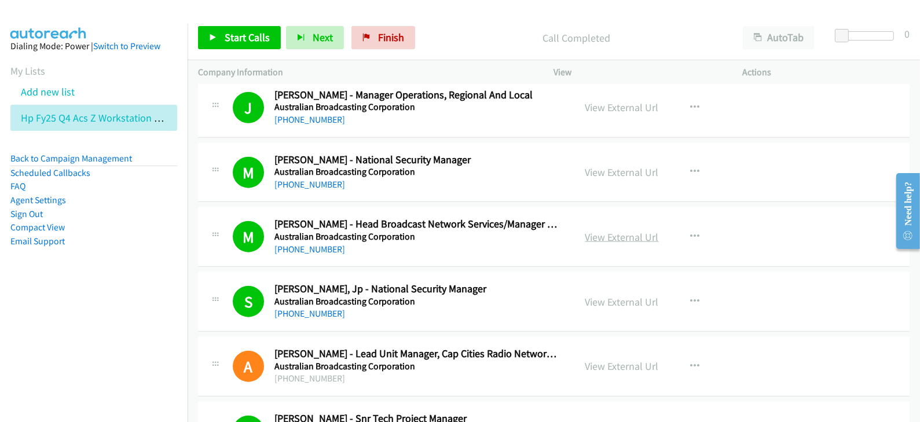
click at [618, 231] on link "View External Url" at bounding box center [623, 237] width 74 height 13
click at [226, 31] on span "Start Calls" at bounding box center [247, 37] width 45 height 13
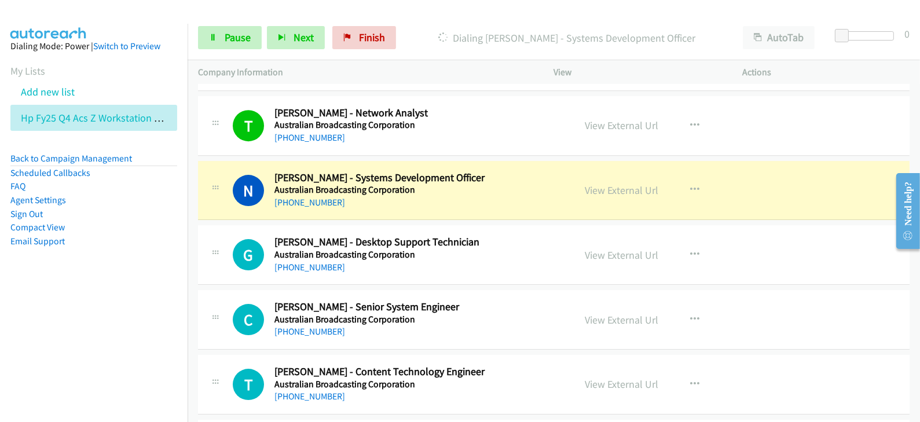
scroll to position [4779, 0]
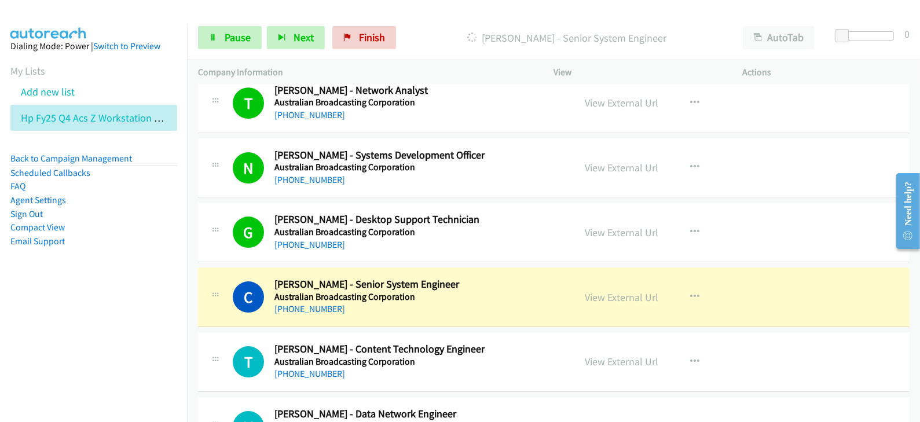
drag, startPoint x: 61, startPoint y: 287, endPoint x: 72, endPoint y: 284, distance: 12.1
click at [61, 287] on aside "Dialing Mode: Power | Switch to Preview My Lists Add new list Hp Fy25 Q4 Acs Z …" at bounding box center [94, 162] width 188 height 277
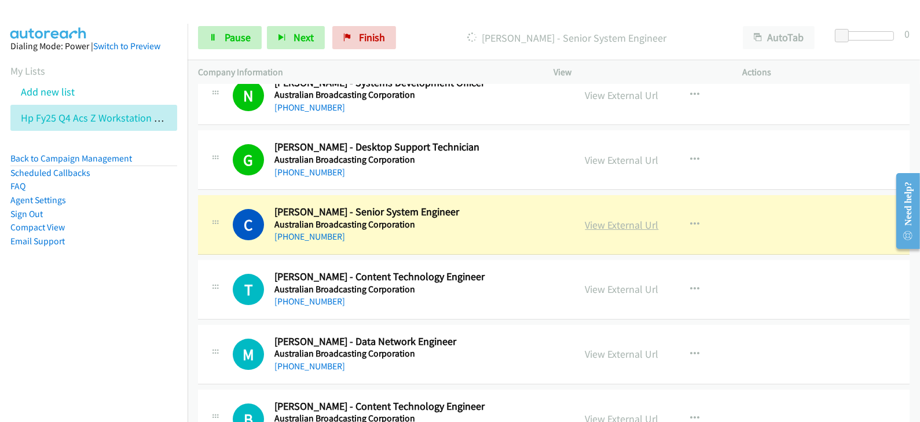
click at [621, 218] on link "View External Url" at bounding box center [623, 224] width 74 height 13
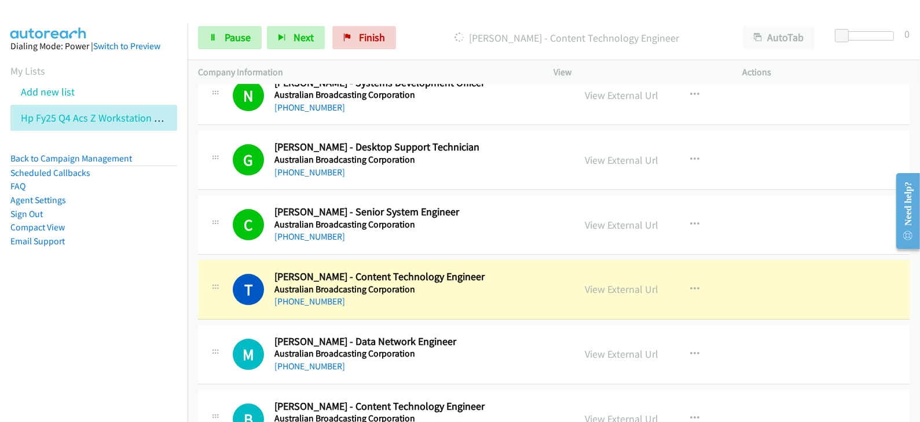
scroll to position [4924, 0]
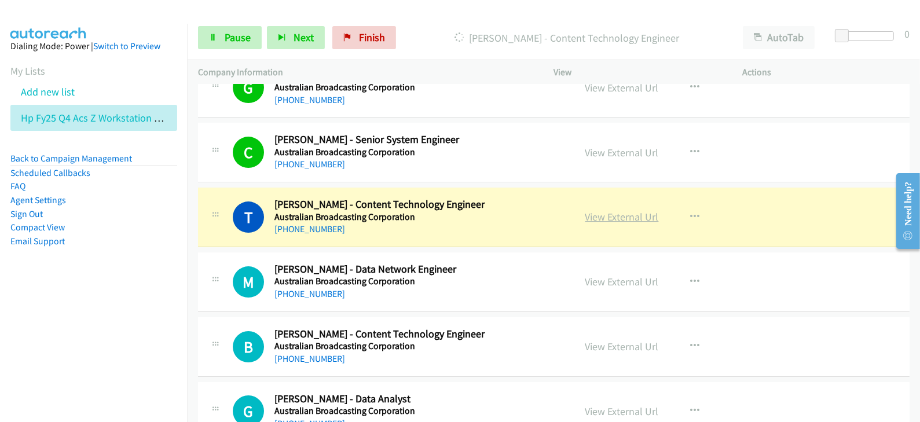
click at [615, 214] on link "View External Url" at bounding box center [623, 216] width 74 height 13
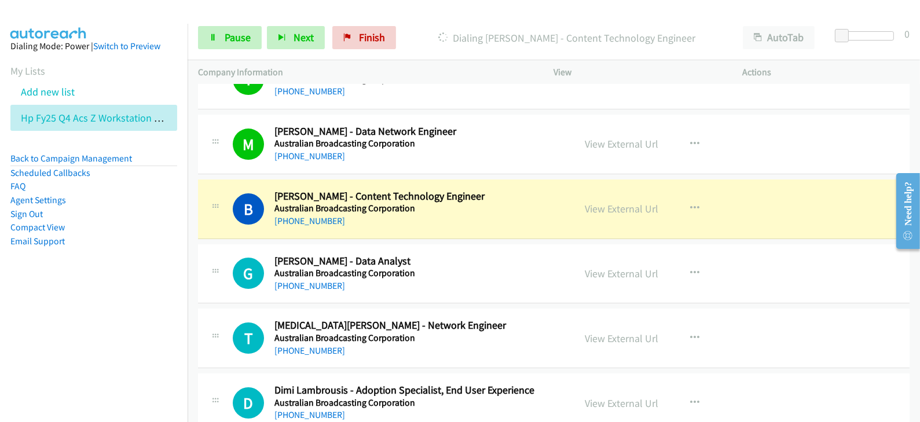
scroll to position [5069, 0]
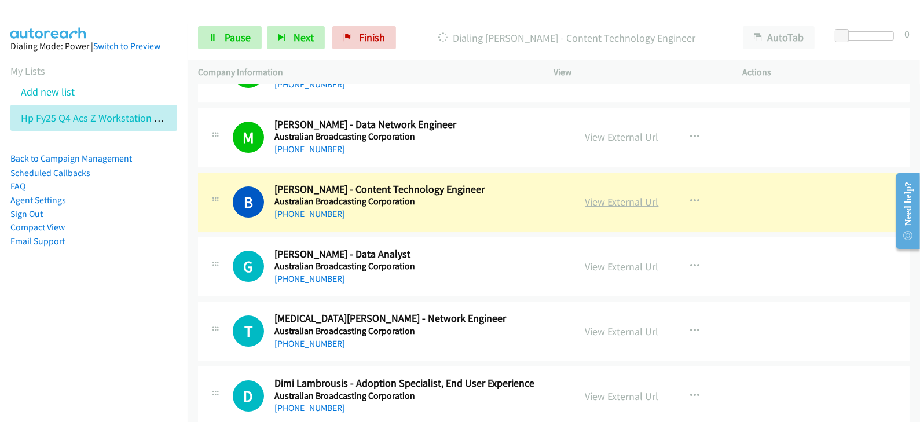
click at [611, 195] on link "View External Url" at bounding box center [623, 201] width 74 height 13
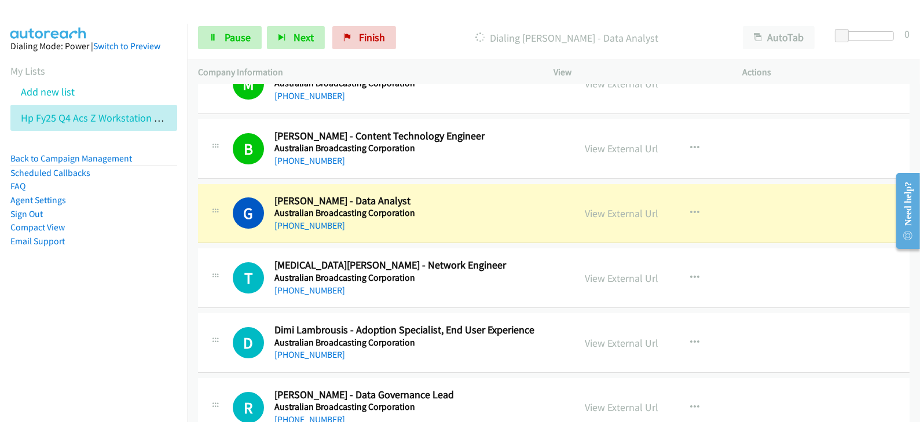
scroll to position [5141, 0]
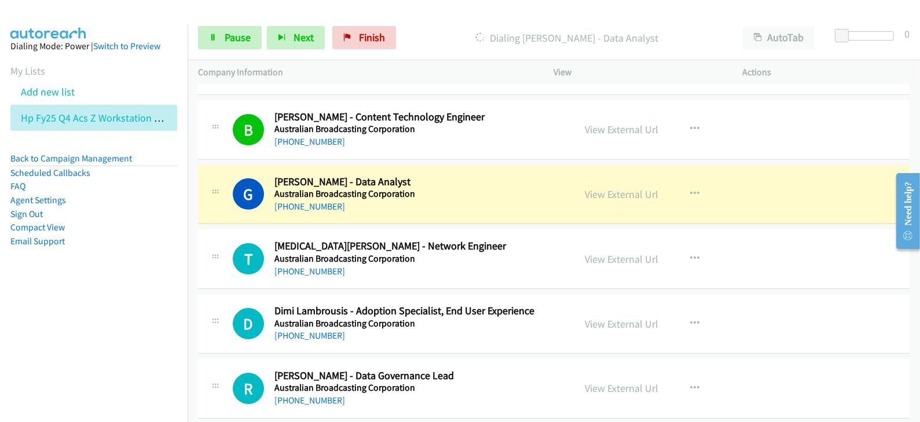
drag, startPoint x: 70, startPoint y: 276, endPoint x: 93, endPoint y: 244, distance: 38.9
click at [70, 276] on aside "Dialing Mode: Power | Switch to Preview My Lists Add new list Hp Fy25 Q4 Acs Z …" at bounding box center [94, 162] width 188 height 277
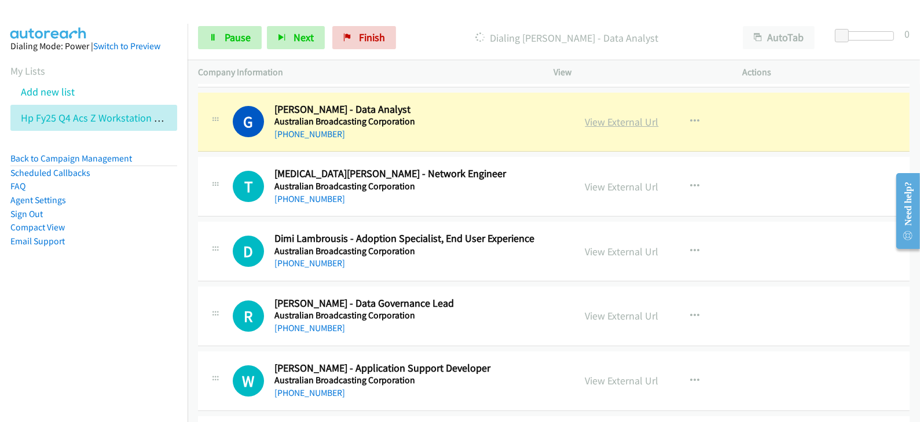
click at [619, 115] on link "View External Url" at bounding box center [623, 121] width 74 height 13
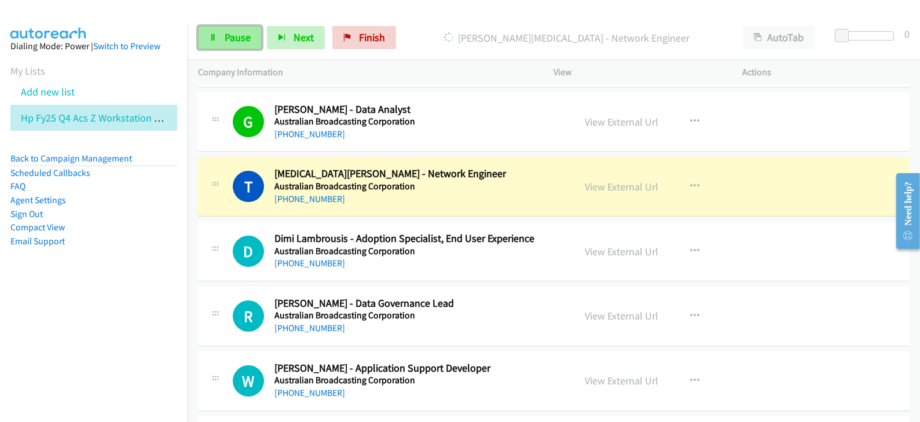
click at [215, 34] on icon at bounding box center [213, 38] width 8 height 8
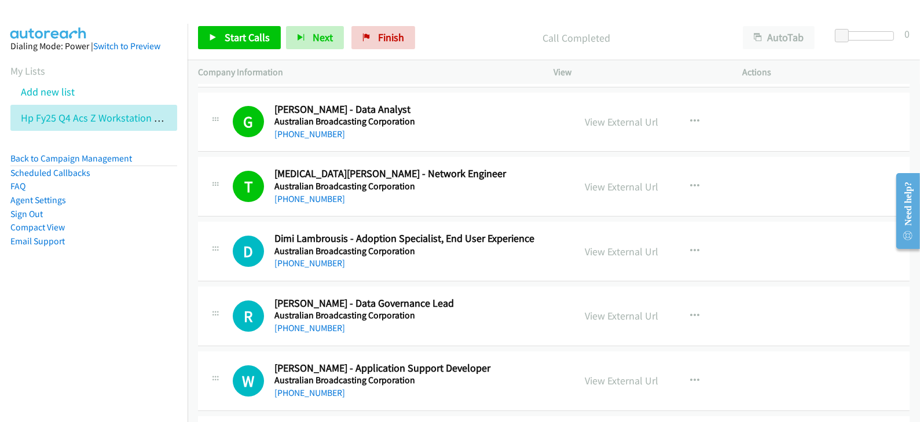
drag, startPoint x: 124, startPoint y: 297, endPoint x: 170, endPoint y: 212, distance: 96.7
click at [123, 297] on aside "Dialing Mode: Power | Switch to Preview My Lists Add new list Hp Fy25 Q4 Acs Z …" at bounding box center [94, 162] width 188 height 277
